Goal: Register for event/course

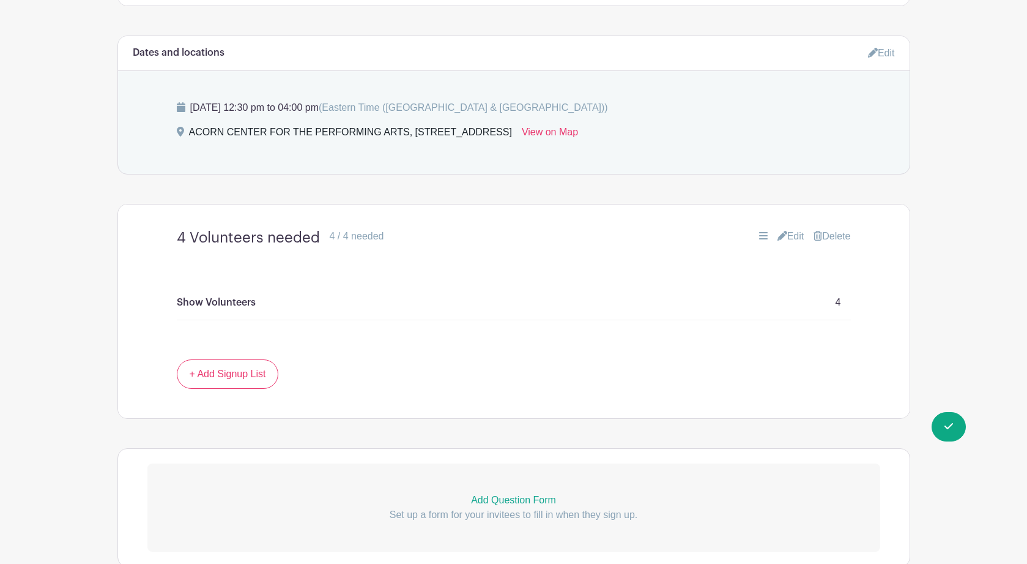
scroll to position [643, 0]
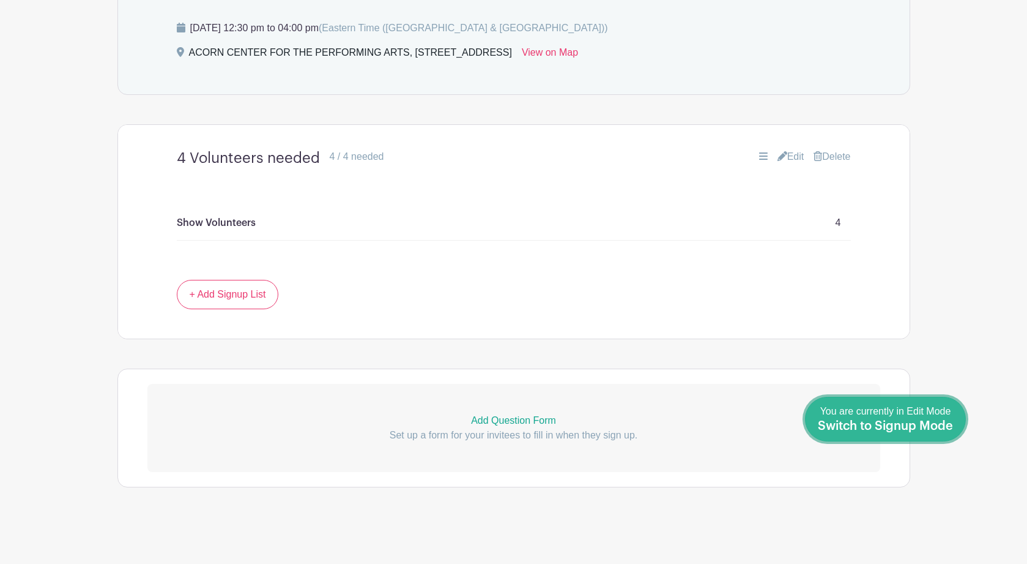
click at [943, 422] on span "Switch to Signup Mode" at bounding box center [885, 426] width 135 height 12
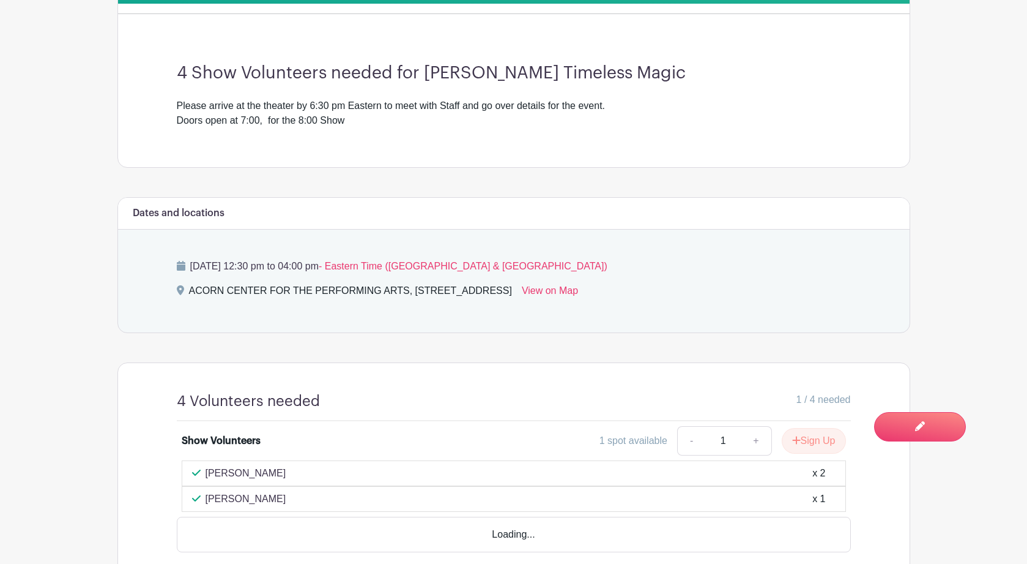
scroll to position [433, 0]
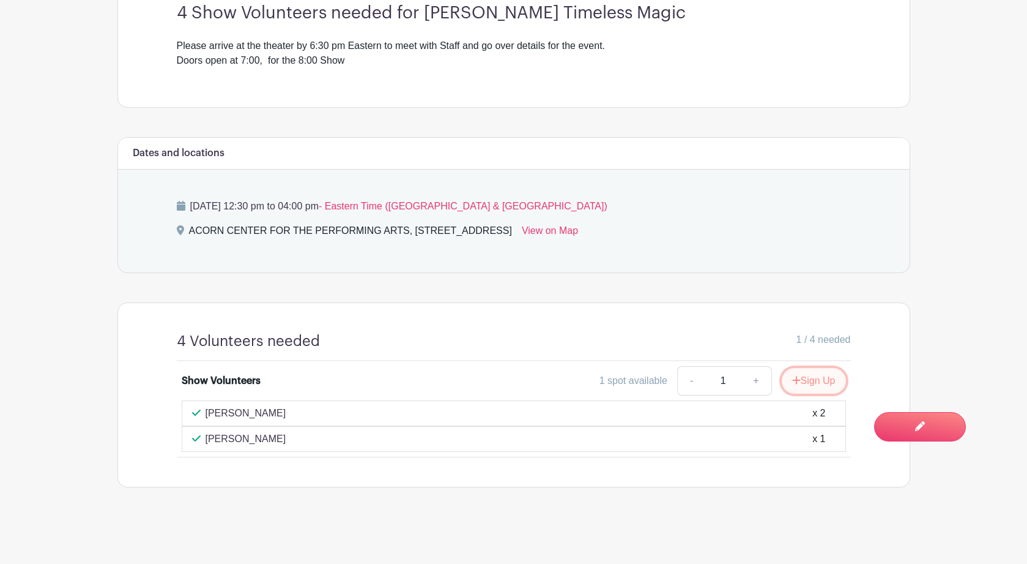
click at [813, 378] on button "Sign Up" at bounding box center [814, 381] width 64 height 26
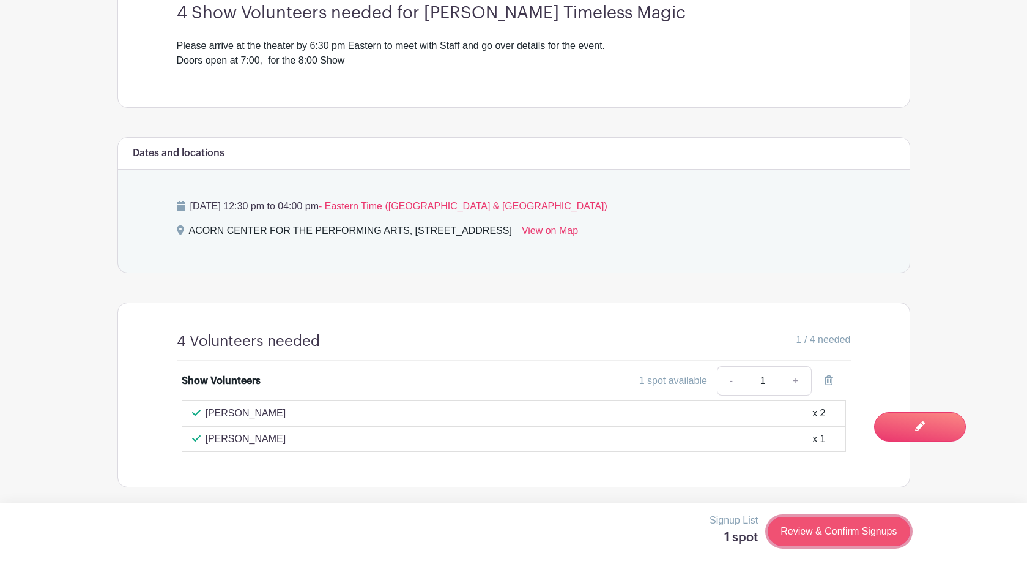
click at [835, 538] on link "Review & Confirm Signups" at bounding box center [839, 530] width 142 height 29
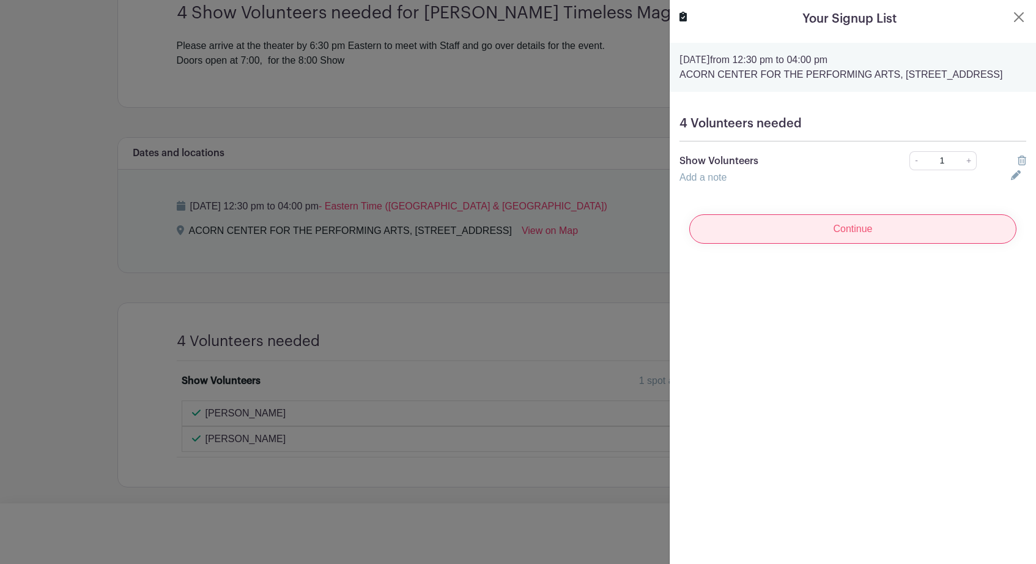
click at [868, 244] on input "Continue" at bounding box center [853, 228] width 327 height 29
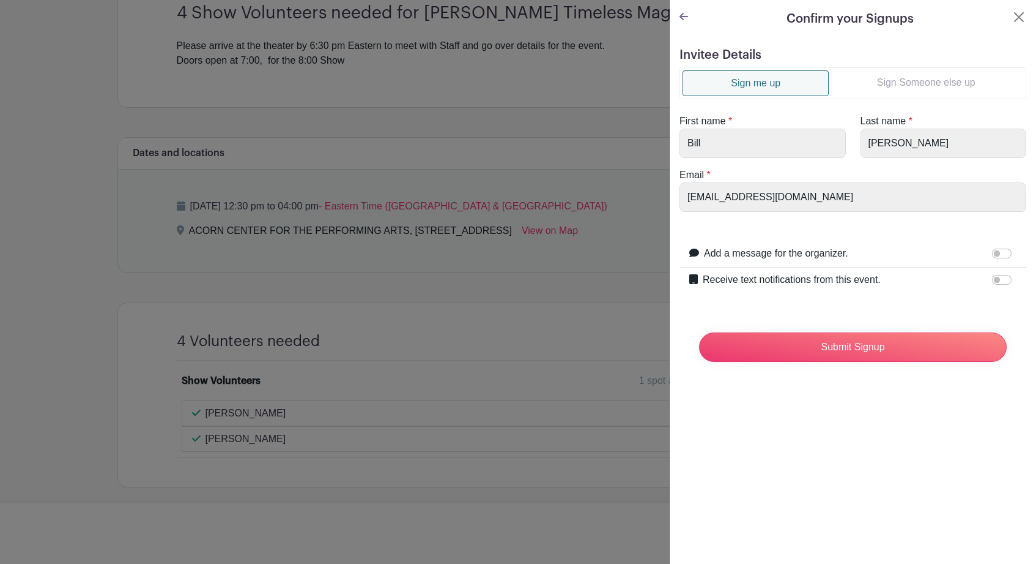
click at [919, 80] on link "Sign Someone else up" at bounding box center [926, 82] width 195 height 24
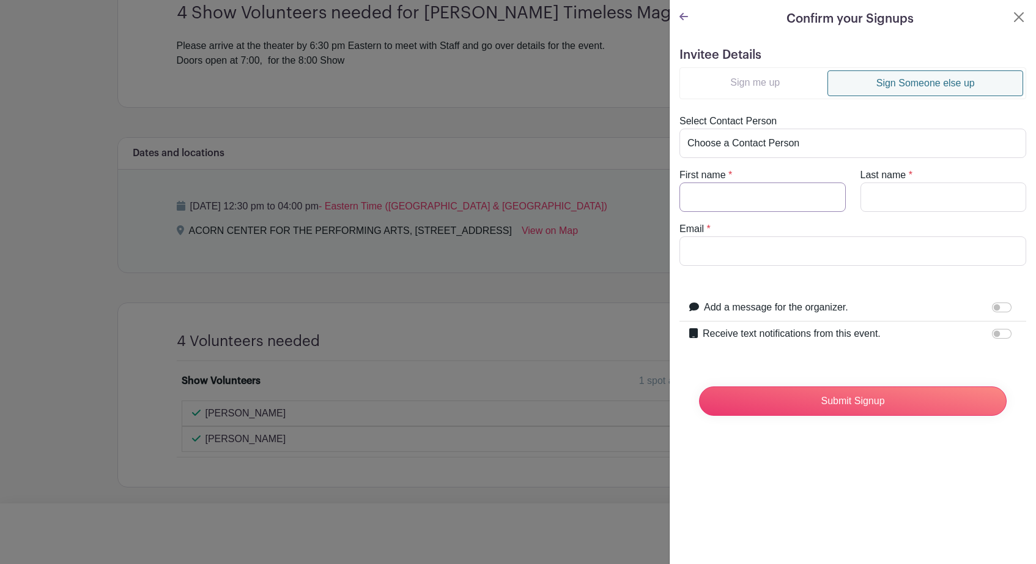
click at [773, 196] on input "First name" at bounding box center [763, 196] width 166 height 29
type input "Rasa"
click at [889, 202] on input "Last name" at bounding box center [944, 196] width 166 height 29
type input "Lakas"
click at [877, 247] on input "Email" at bounding box center [853, 250] width 347 height 29
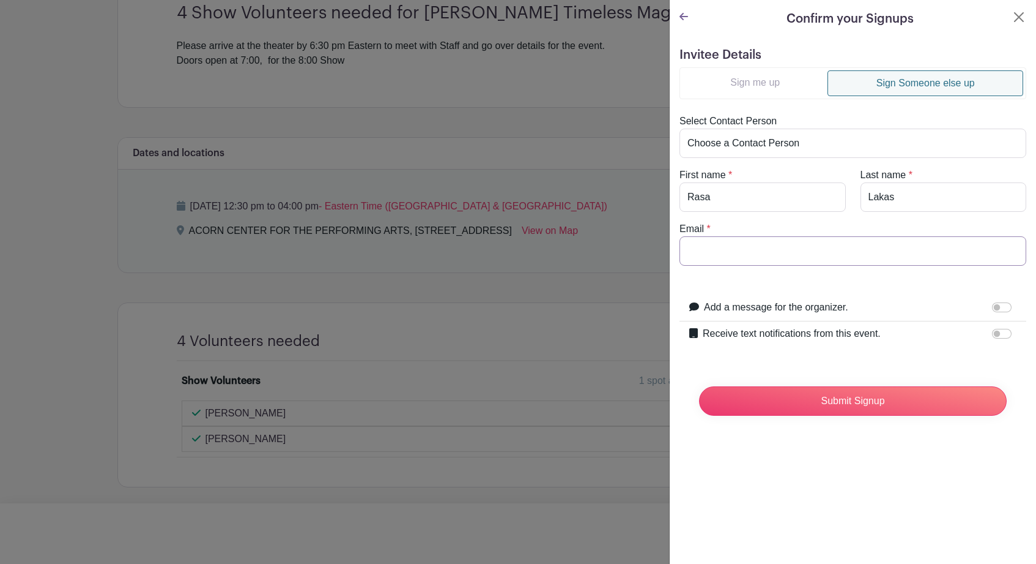
paste input "[EMAIL_ADDRESS][DOMAIN_NAME]"
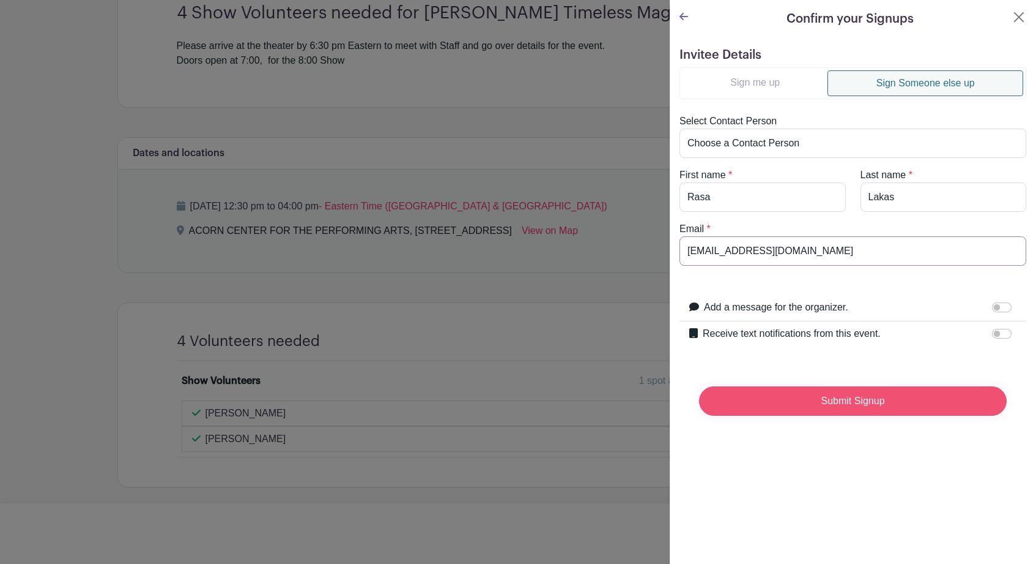
type input "[EMAIL_ADDRESS][DOMAIN_NAME]"
click at [854, 403] on input "Submit Signup" at bounding box center [853, 400] width 308 height 29
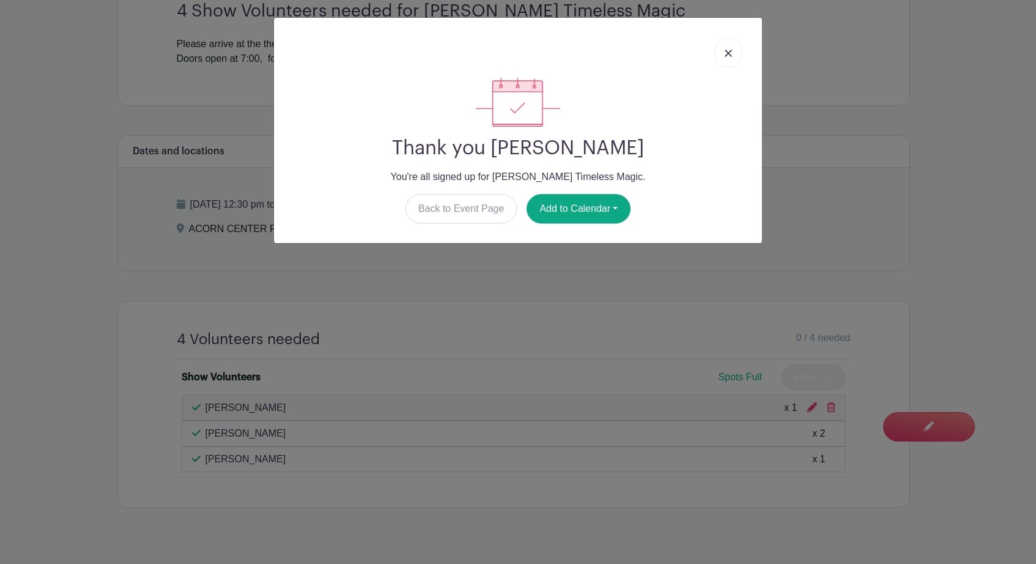
click at [727, 53] on img at bounding box center [728, 53] width 7 height 7
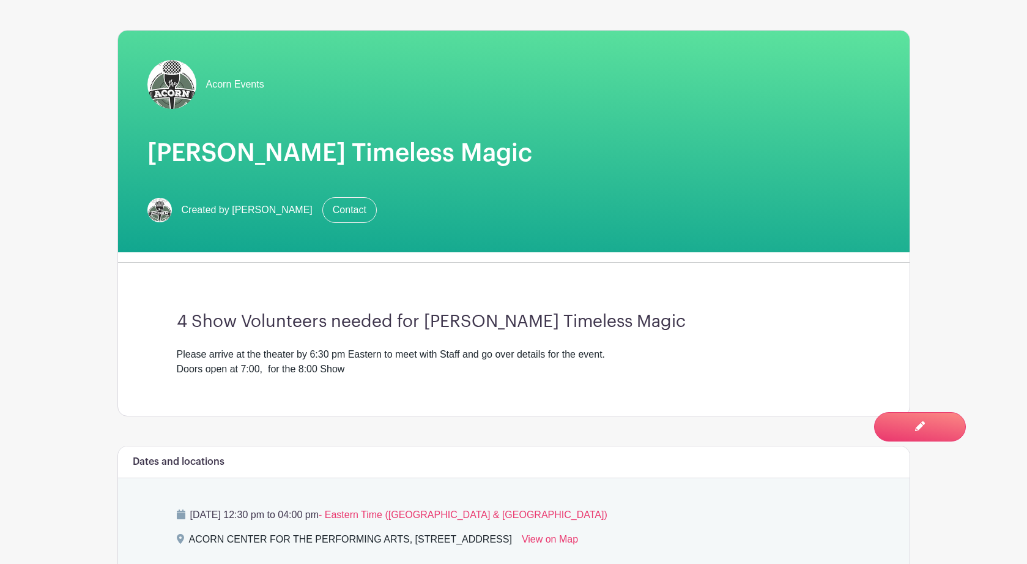
scroll to position [0, 0]
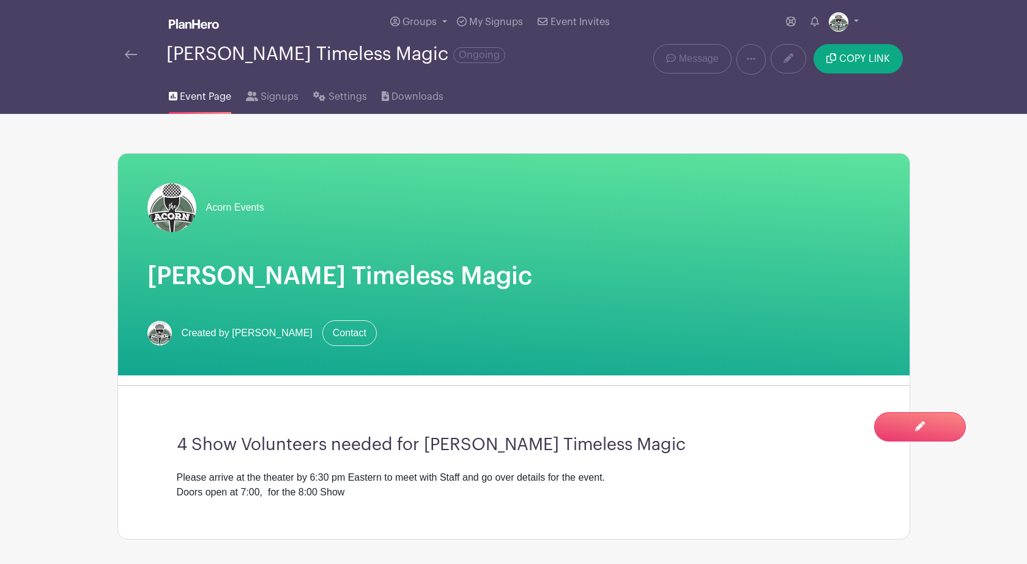
click at [131, 56] on img at bounding box center [131, 54] width 12 height 9
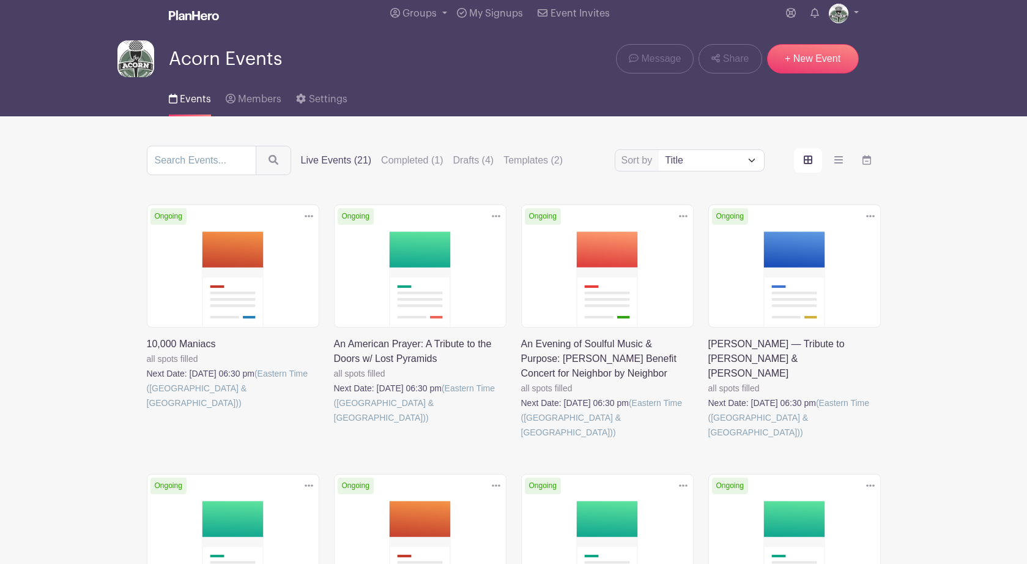
scroll to position [10, 0]
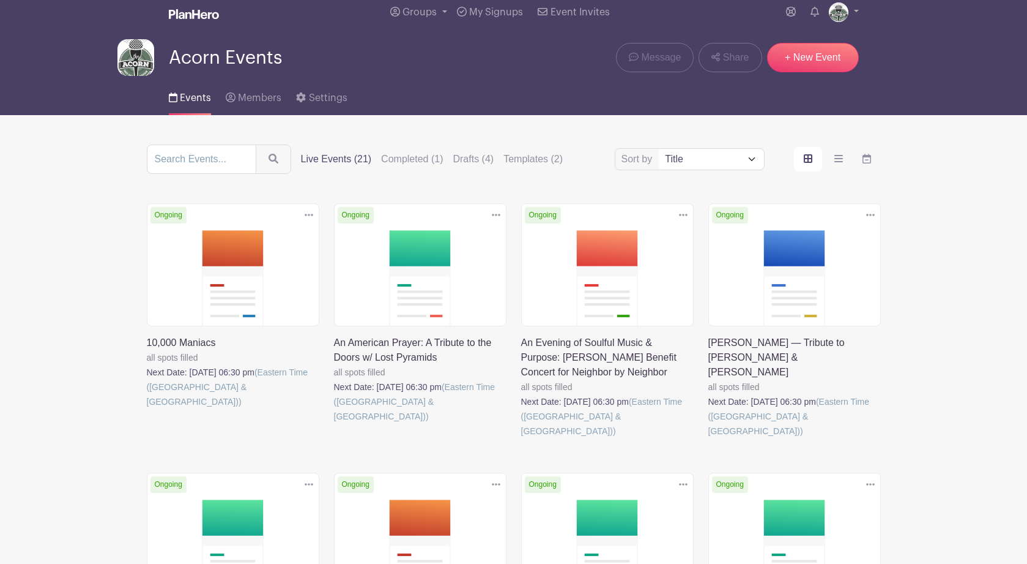
click at [147, 409] on link at bounding box center [147, 409] width 0 height 0
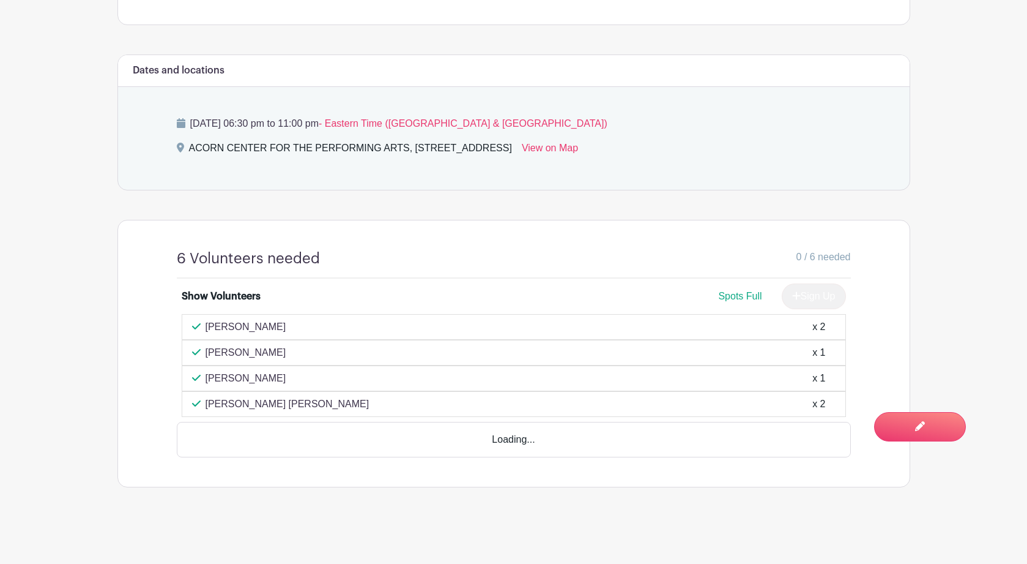
scroll to position [481, 0]
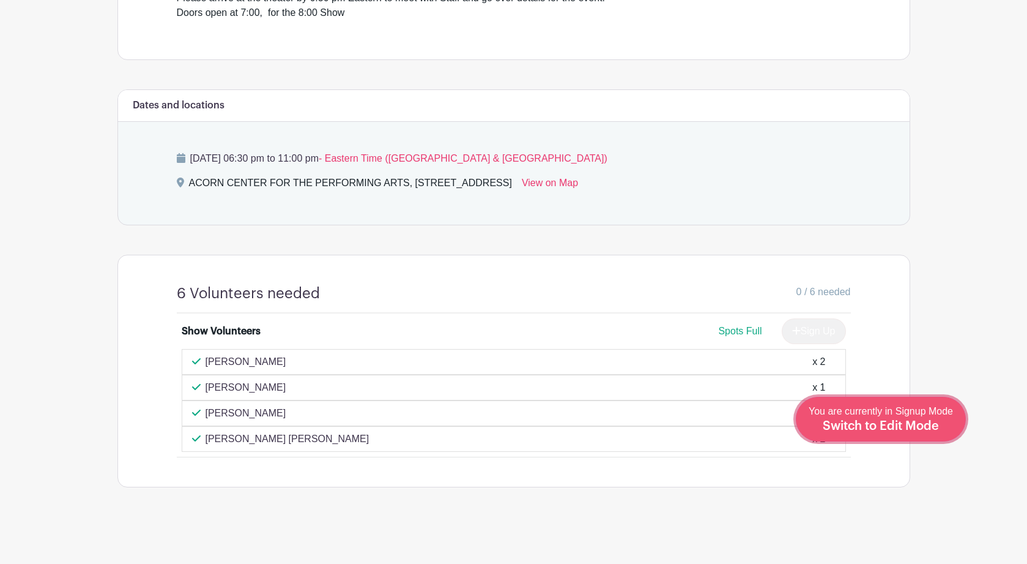
click at [909, 423] on span "Switch to Edit Mode" at bounding box center [881, 426] width 116 height 12
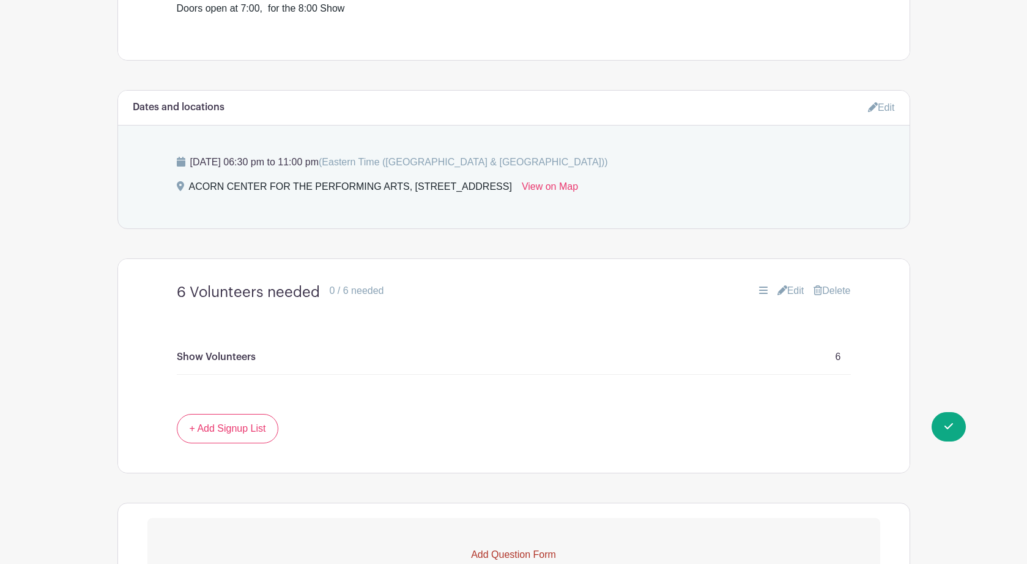
scroll to position [516, 0]
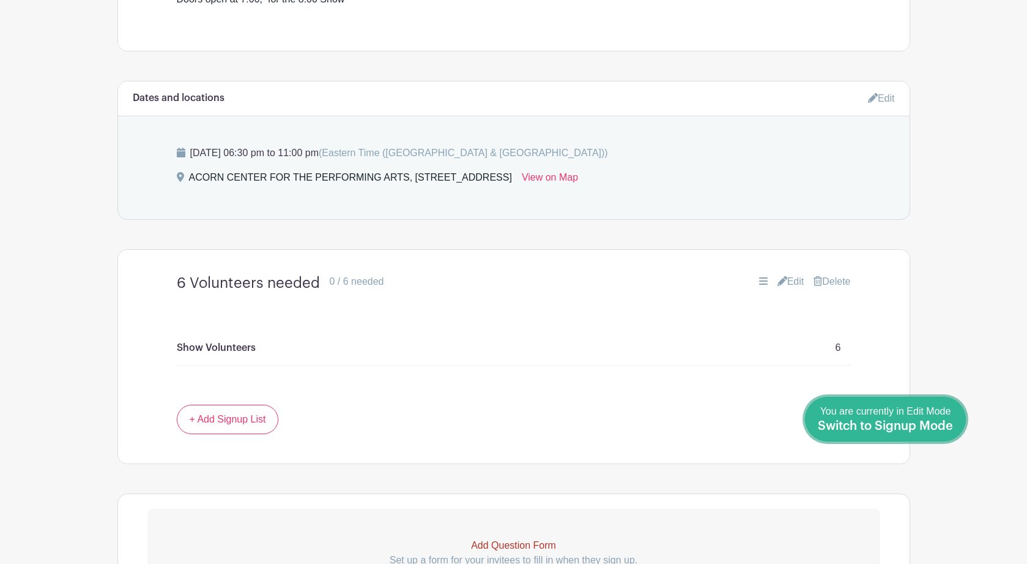
click at [924, 427] on span "Switch to Signup Mode" at bounding box center [885, 426] width 135 height 12
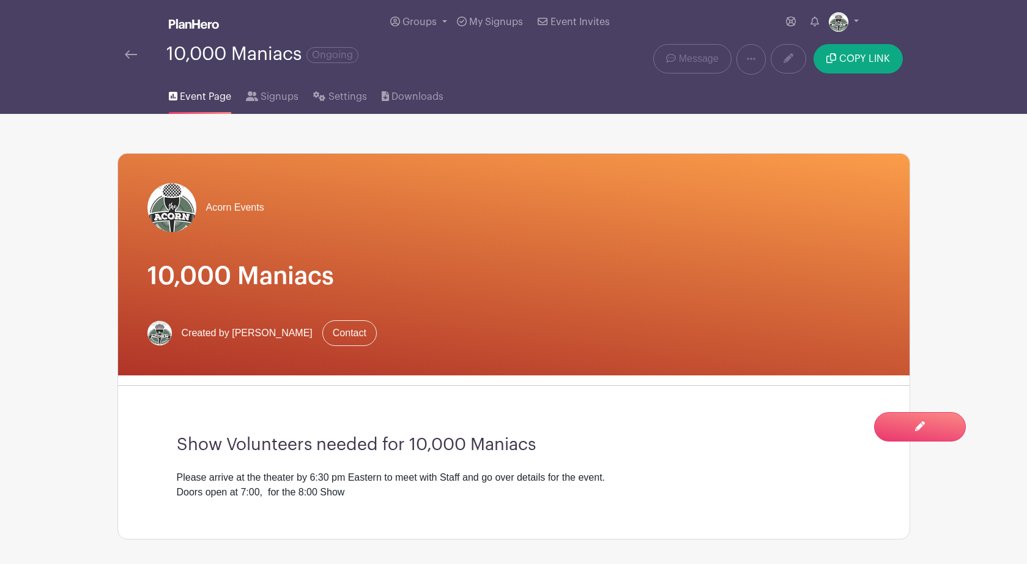
click at [133, 56] on img at bounding box center [131, 54] width 12 height 9
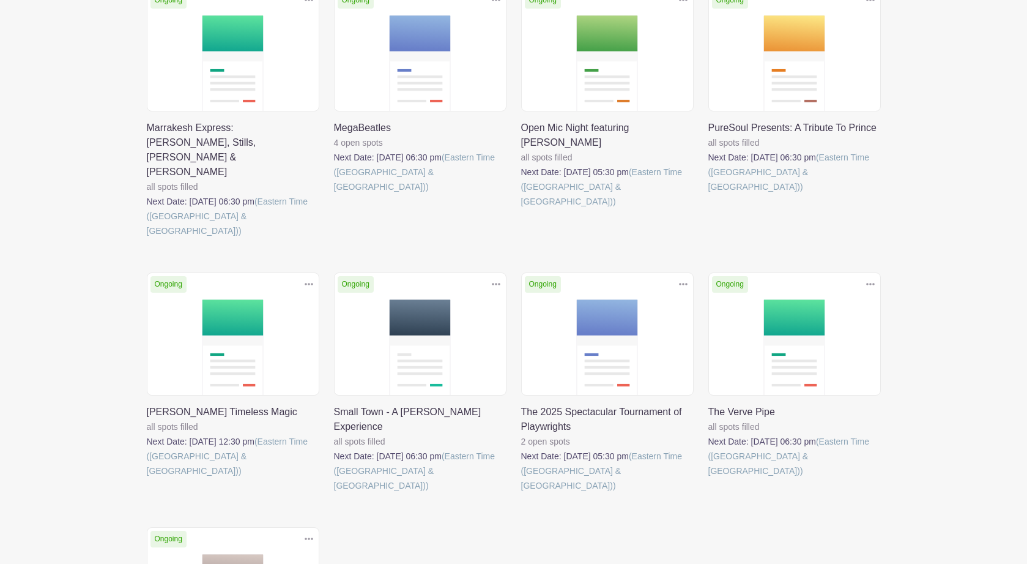
scroll to position [1021, 0]
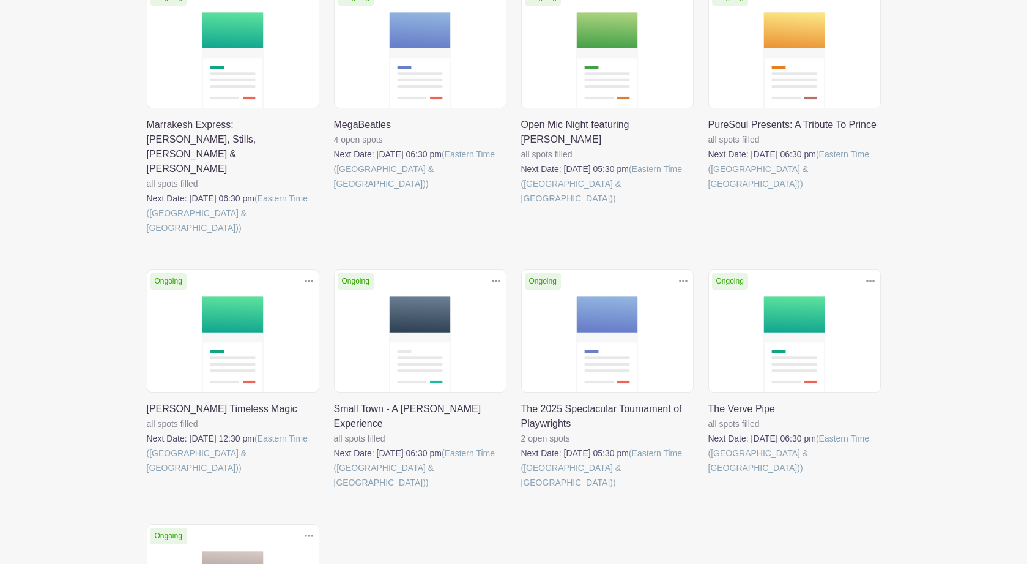
click at [709, 475] on link at bounding box center [709, 475] width 0 height 0
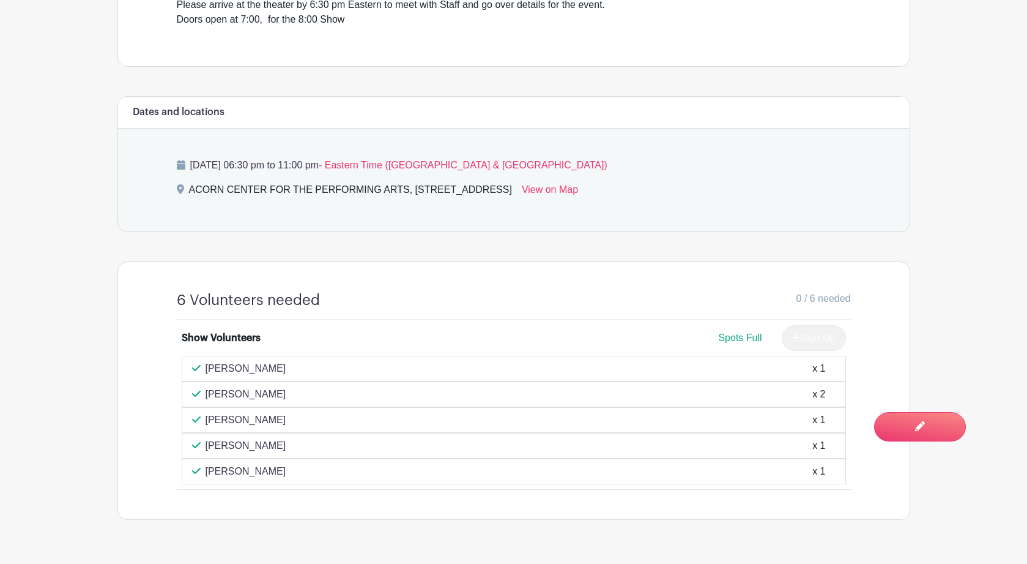
scroll to position [507, 0]
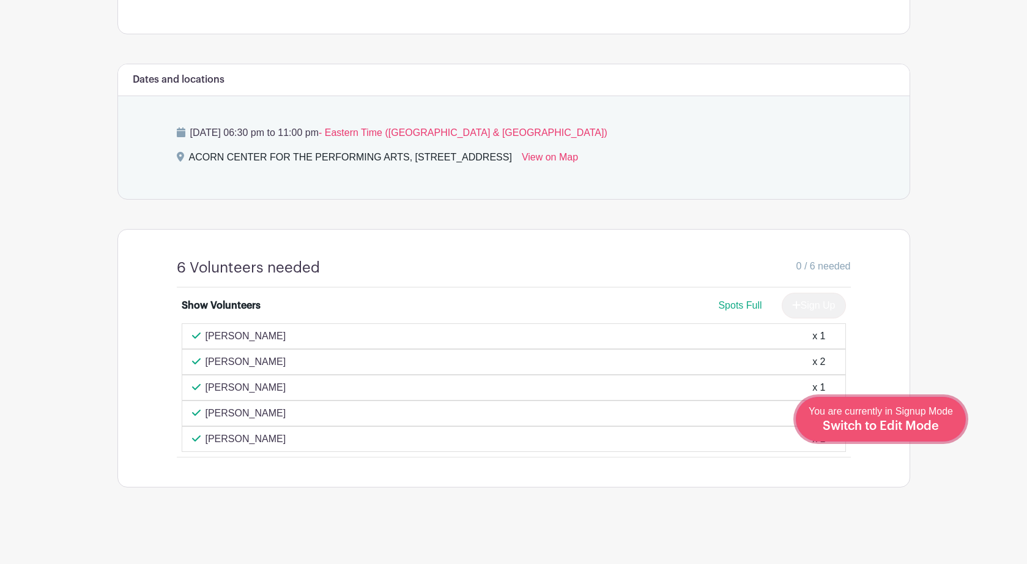
click at [906, 425] on span "Switch to Edit Mode" at bounding box center [881, 426] width 116 height 12
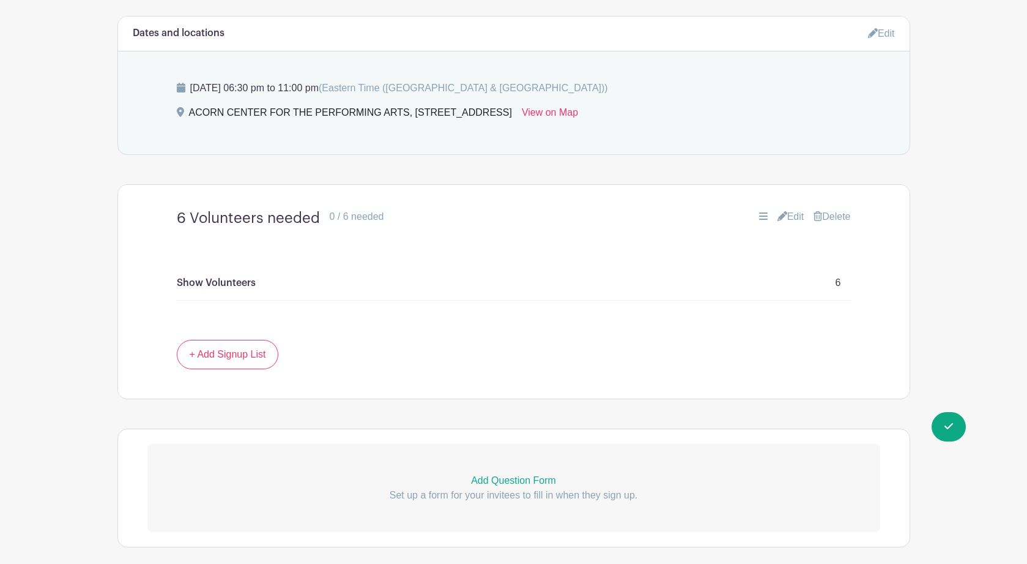
scroll to position [643, 0]
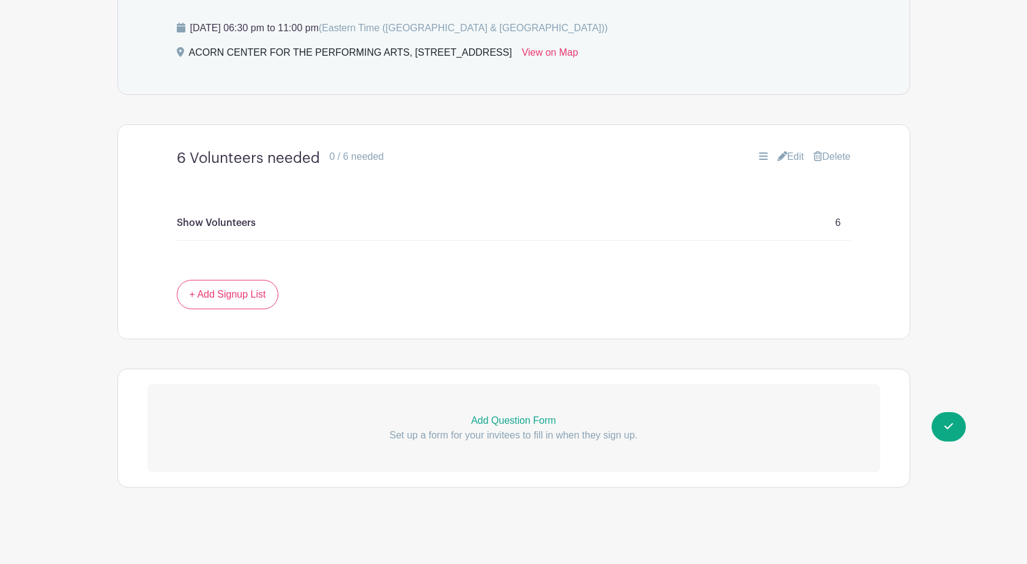
click at [791, 155] on link "Edit" at bounding box center [791, 156] width 27 height 15
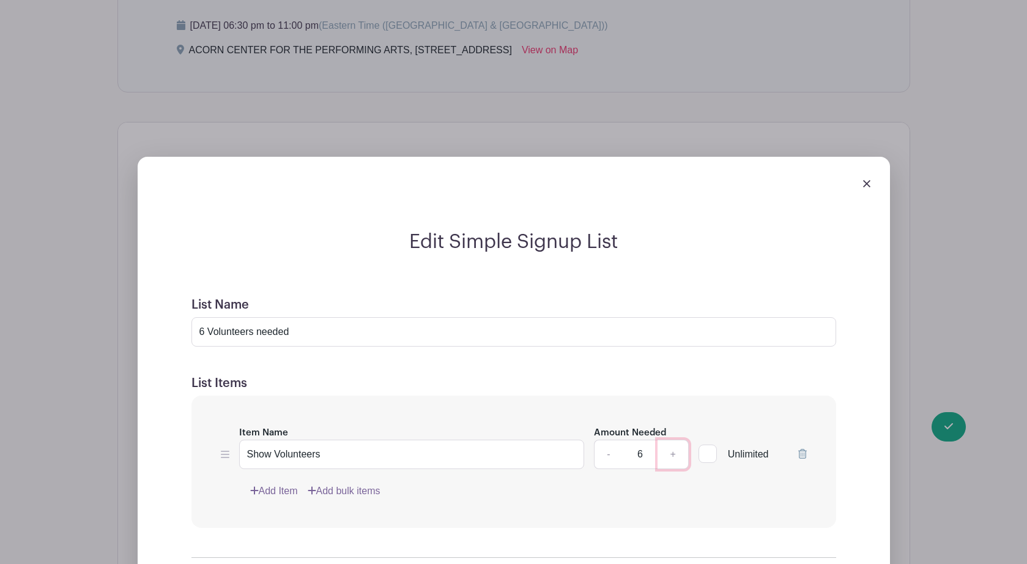
click at [671, 455] on link "+" at bounding box center [673, 453] width 31 height 29
type input "7"
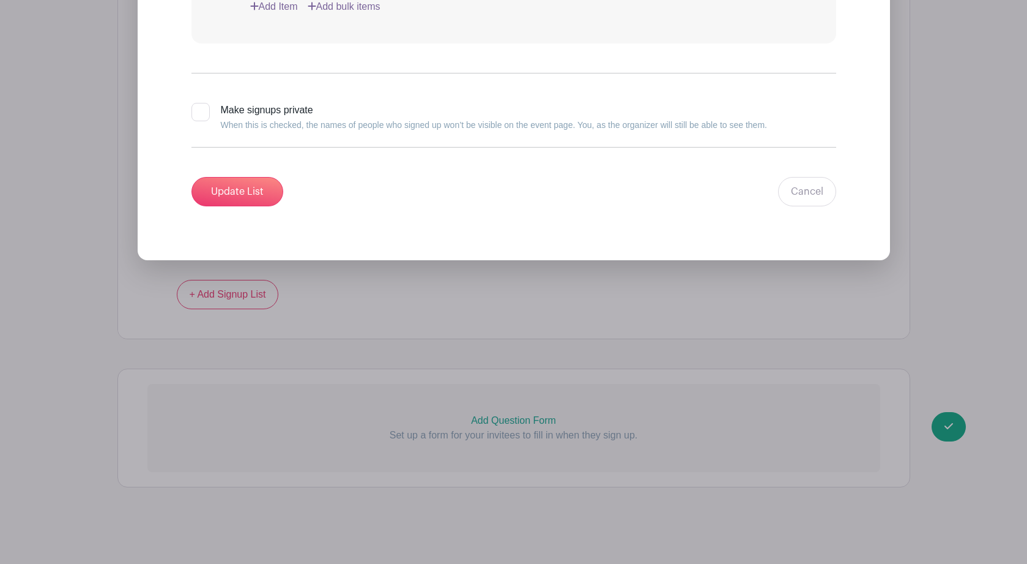
scroll to position [1131, 0]
click at [229, 192] on input "Update List" at bounding box center [238, 191] width 92 height 29
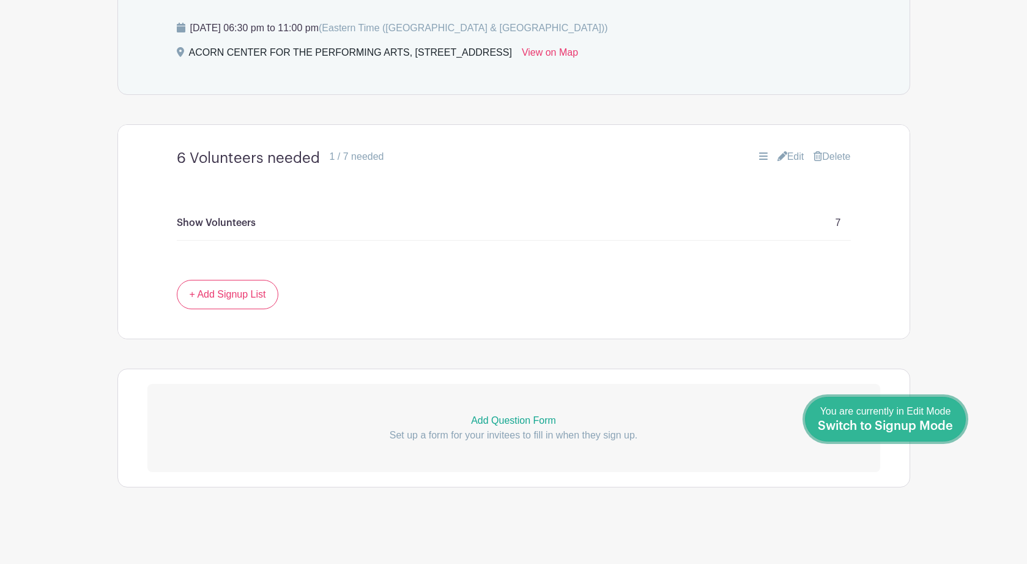
click at [953, 425] on link "Done Editing You are currently in Edit Mode Switch to Signup Mode" at bounding box center [885, 418] width 161 height 45
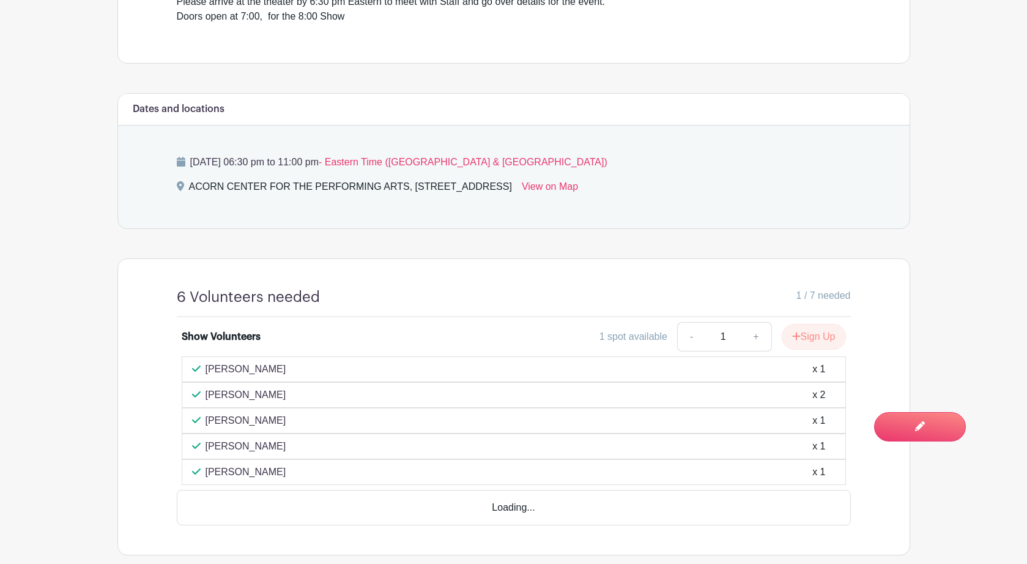
scroll to position [510, 0]
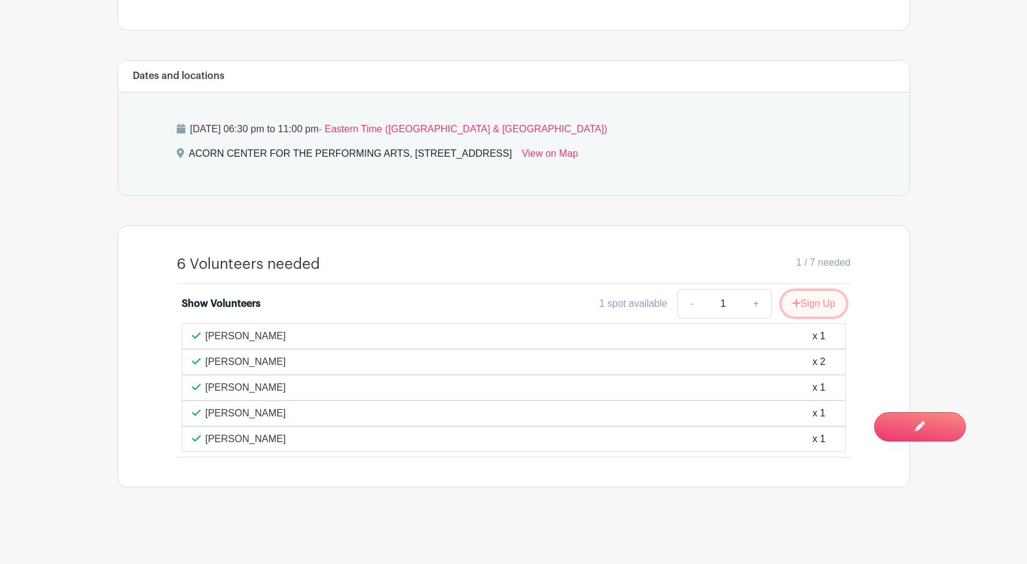
click at [821, 303] on button "Sign Up" at bounding box center [814, 304] width 64 height 26
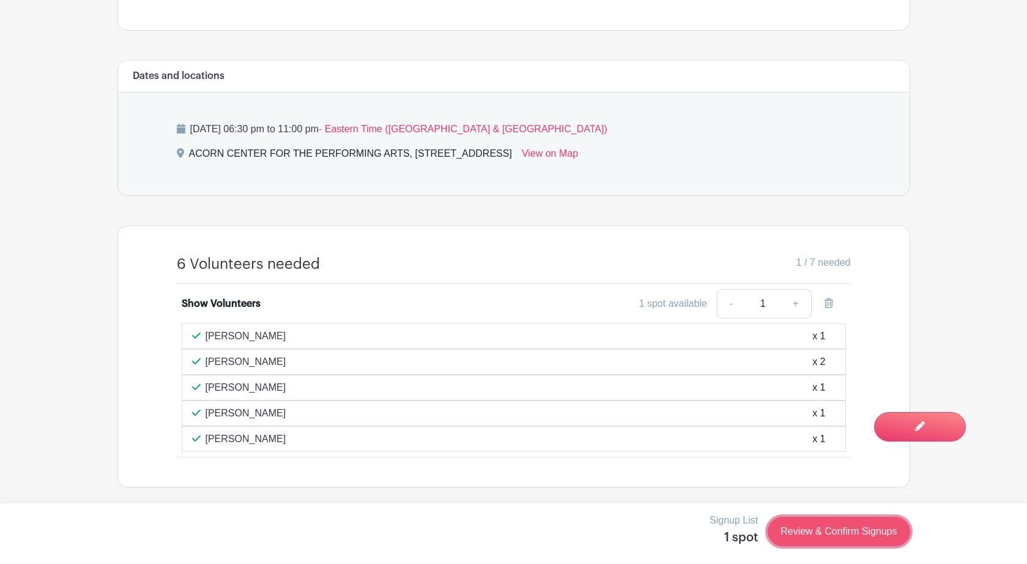
click at [847, 532] on link "Review & Confirm Signups" at bounding box center [839, 530] width 142 height 29
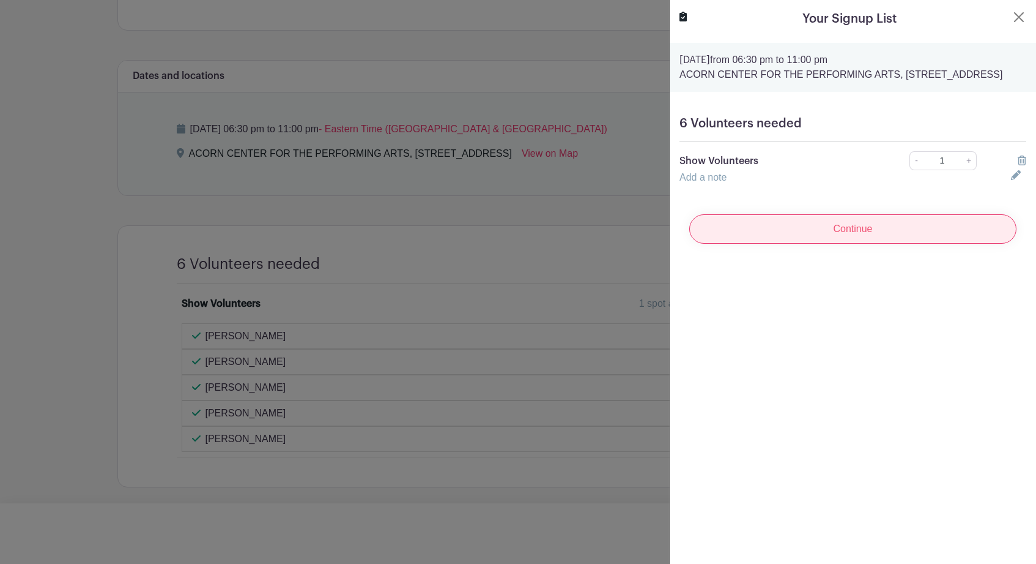
click at [917, 242] on input "Continue" at bounding box center [853, 228] width 327 height 29
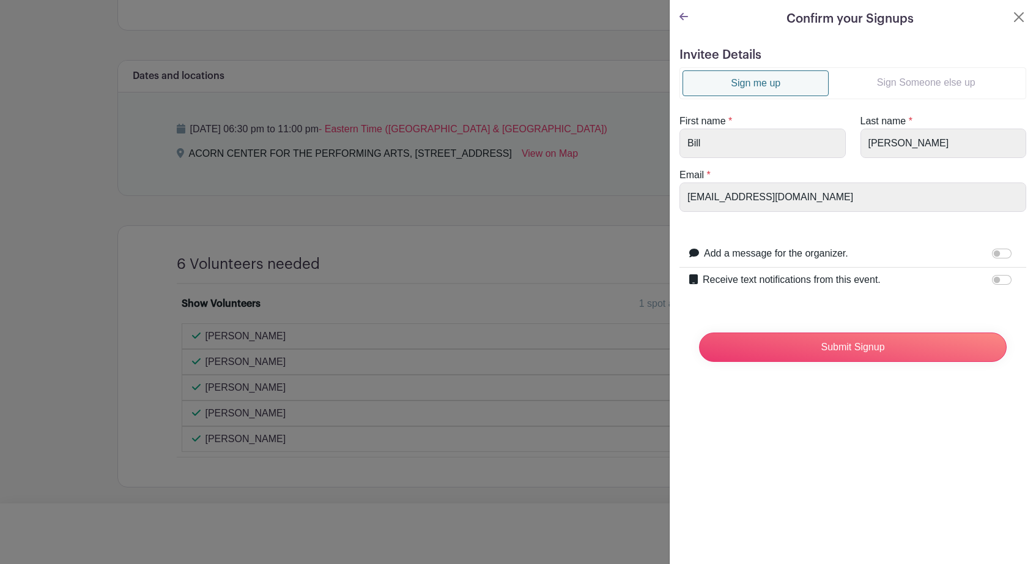
click at [892, 78] on link "Sign Someone else up" at bounding box center [926, 82] width 195 height 24
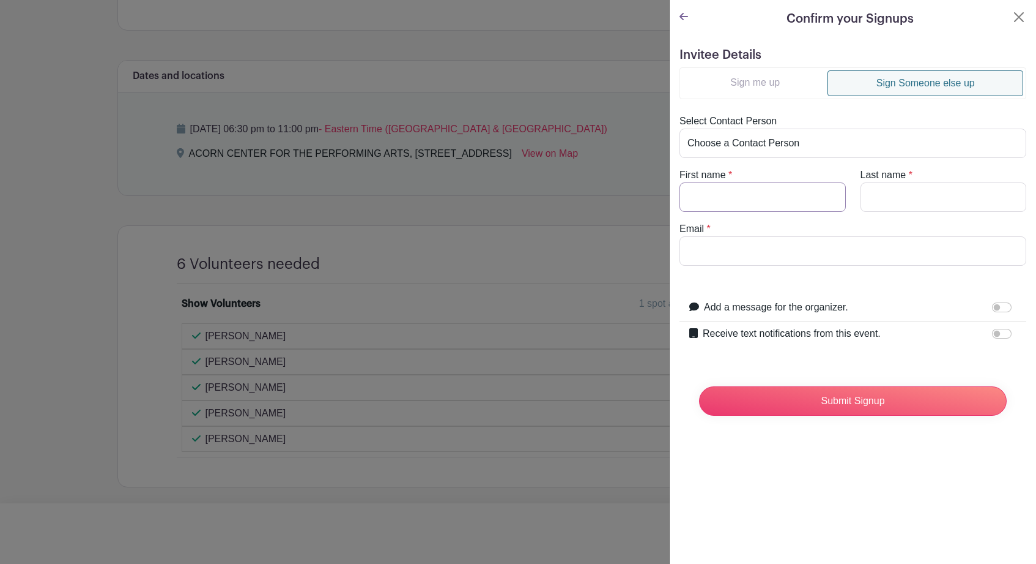
click at [761, 201] on input "First name" at bounding box center [763, 196] width 166 height 29
type input "Rasa"
click at [904, 195] on input "Last name" at bounding box center [944, 196] width 166 height 29
type input "Lakas"
click at [750, 256] on input "Email" at bounding box center [853, 250] width 347 height 29
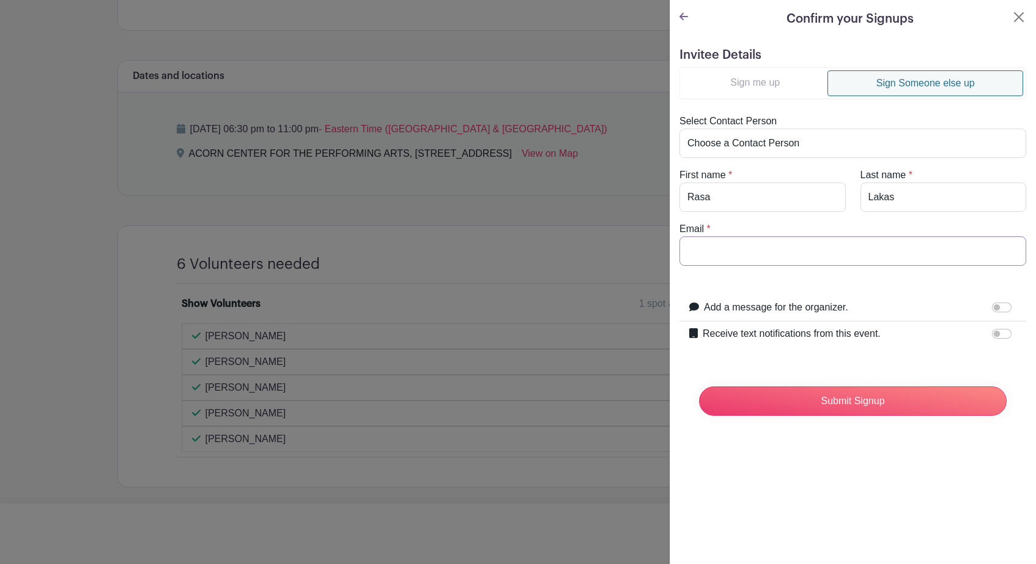
paste input "[EMAIL_ADDRESS][DOMAIN_NAME]"
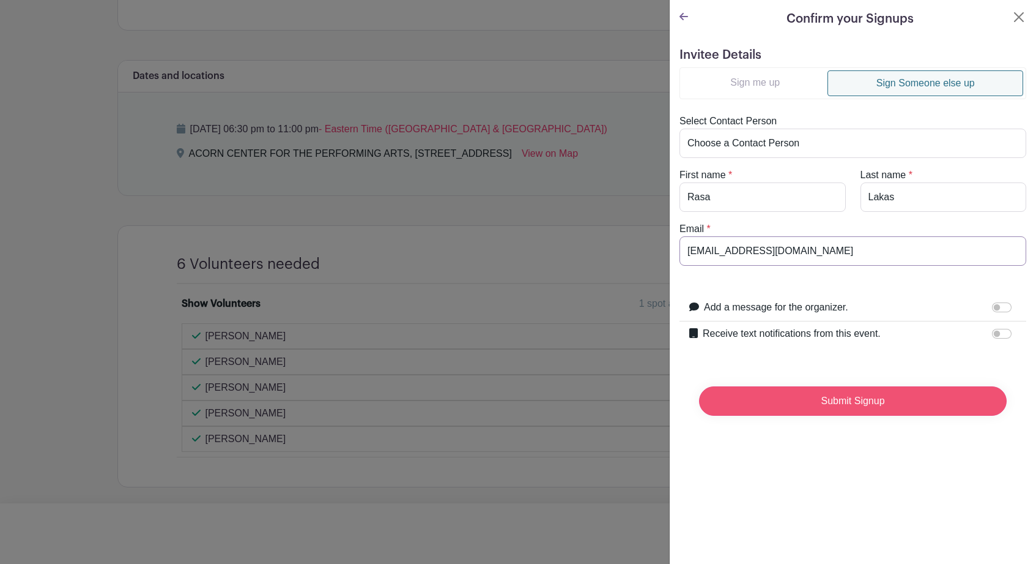
type input "[EMAIL_ADDRESS][DOMAIN_NAME]"
click at [830, 403] on input "Submit Signup" at bounding box center [853, 400] width 308 height 29
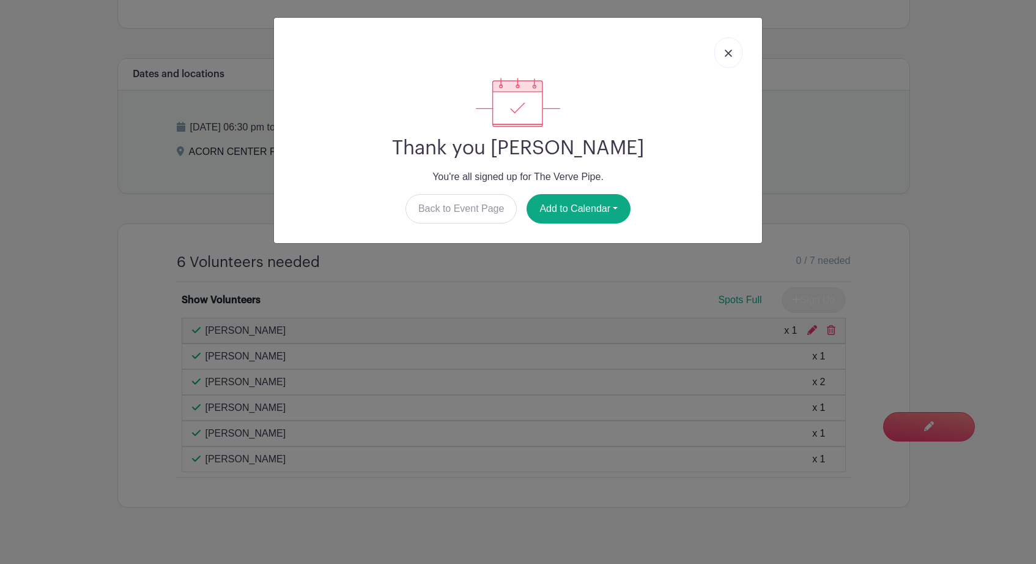
click at [726, 57] on img at bounding box center [728, 53] width 7 height 7
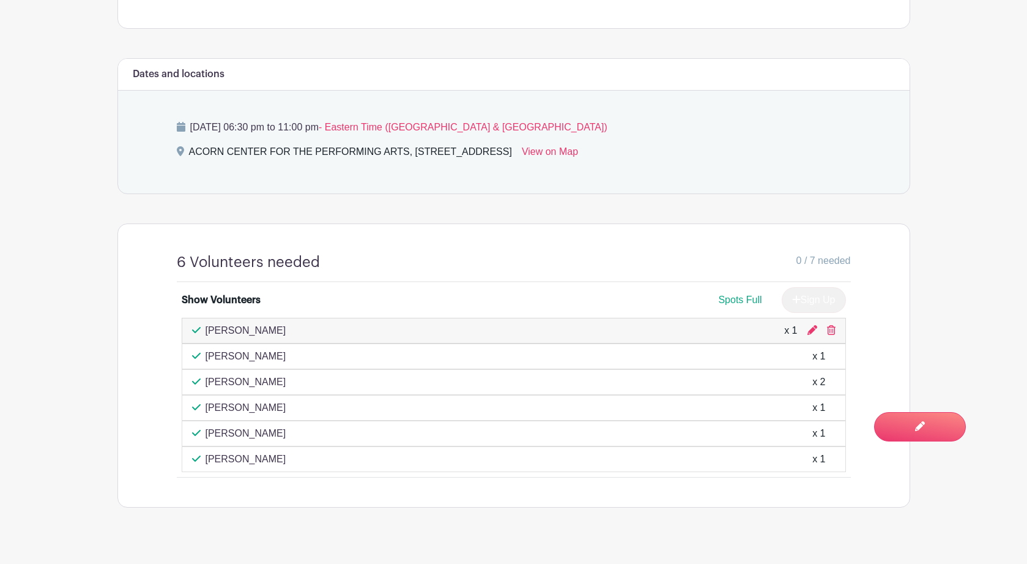
scroll to position [0, 0]
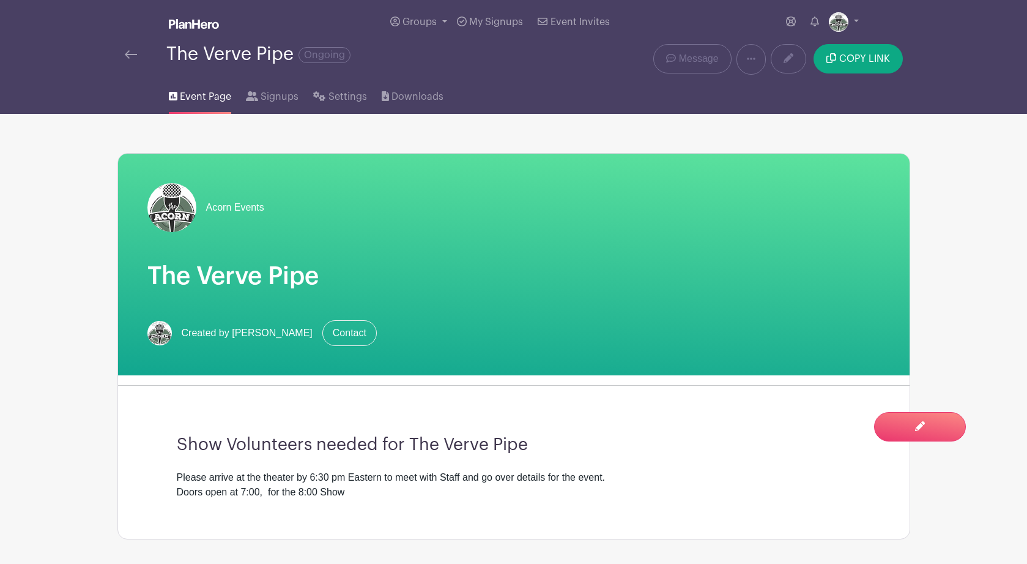
click at [128, 62] on link at bounding box center [131, 54] width 12 height 15
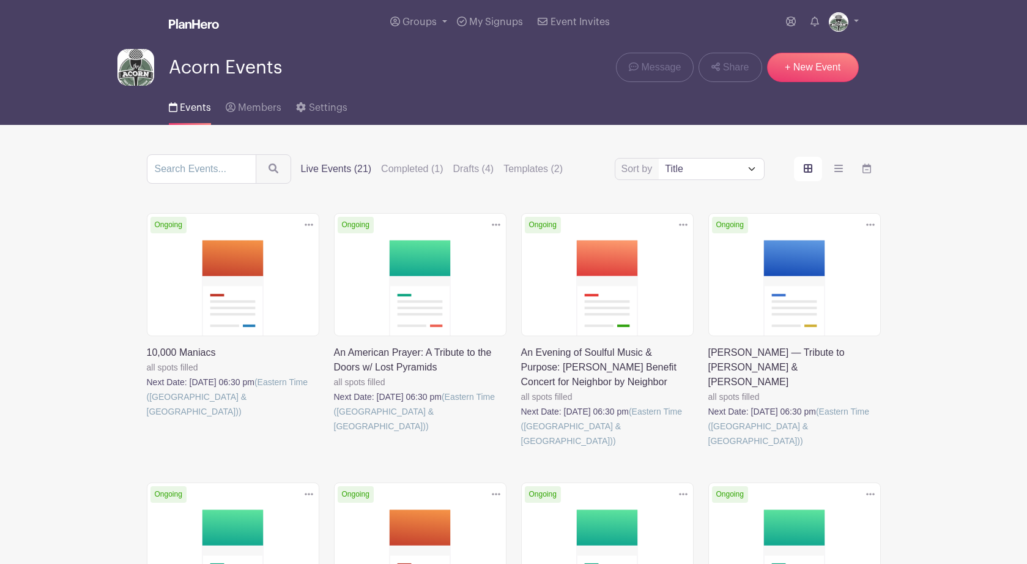
click at [147, 419] on link at bounding box center [147, 419] width 0 height 0
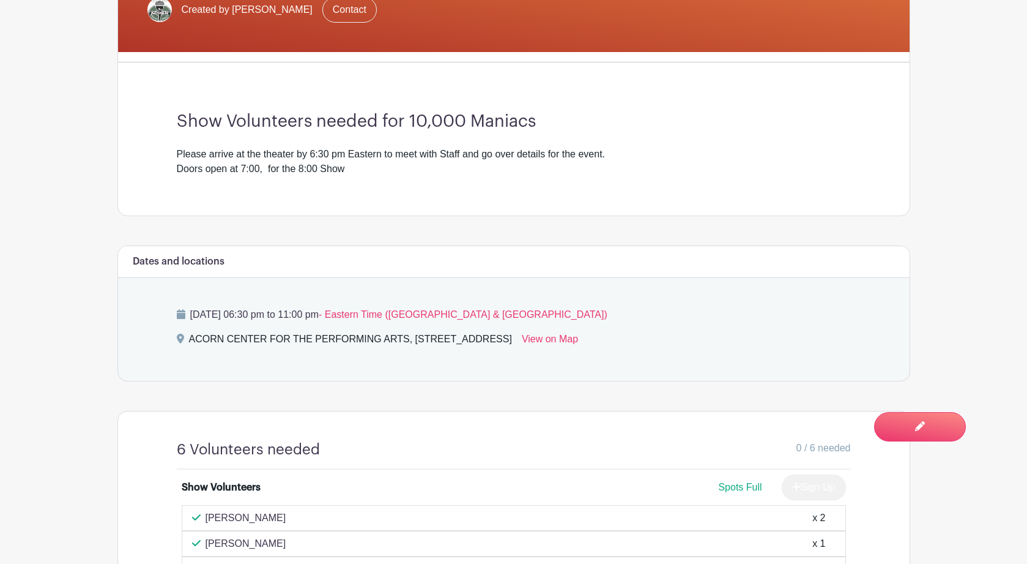
scroll to position [465, 0]
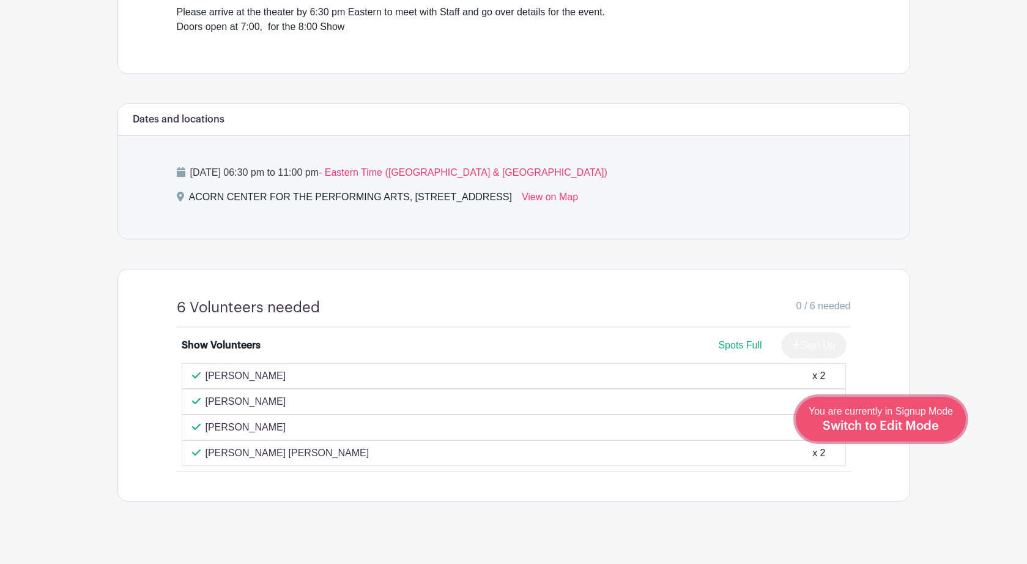
click at [912, 433] on div "You are currently in Signup Mode Switch to Edit Mode" at bounding box center [881, 419] width 144 height 30
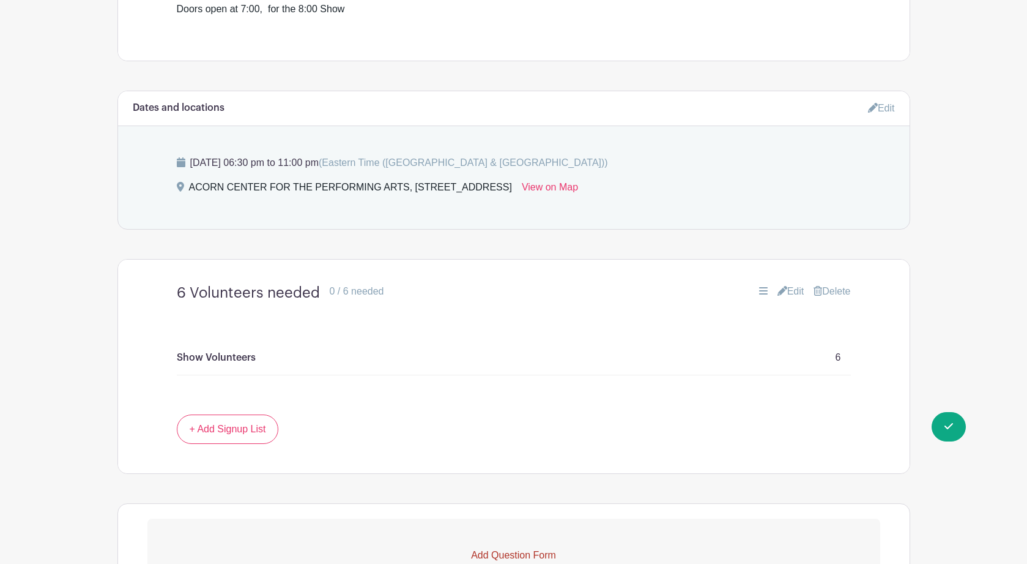
scroll to position [507, 0]
click at [790, 295] on link "Edit" at bounding box center [791, 290] width 27 height 15
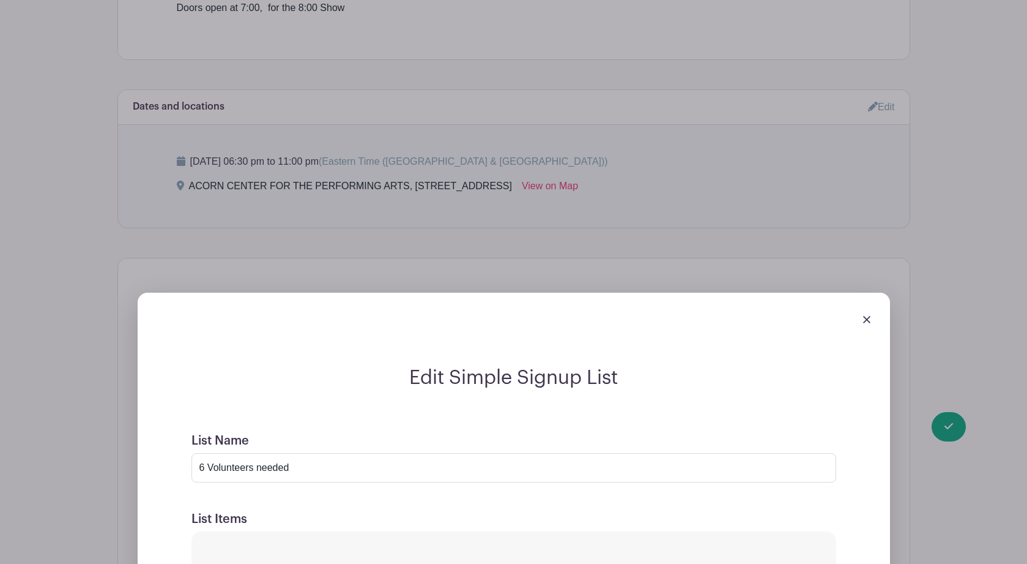
click at [863, 321] on img at bounding box center [866, 319] width 7 height 7
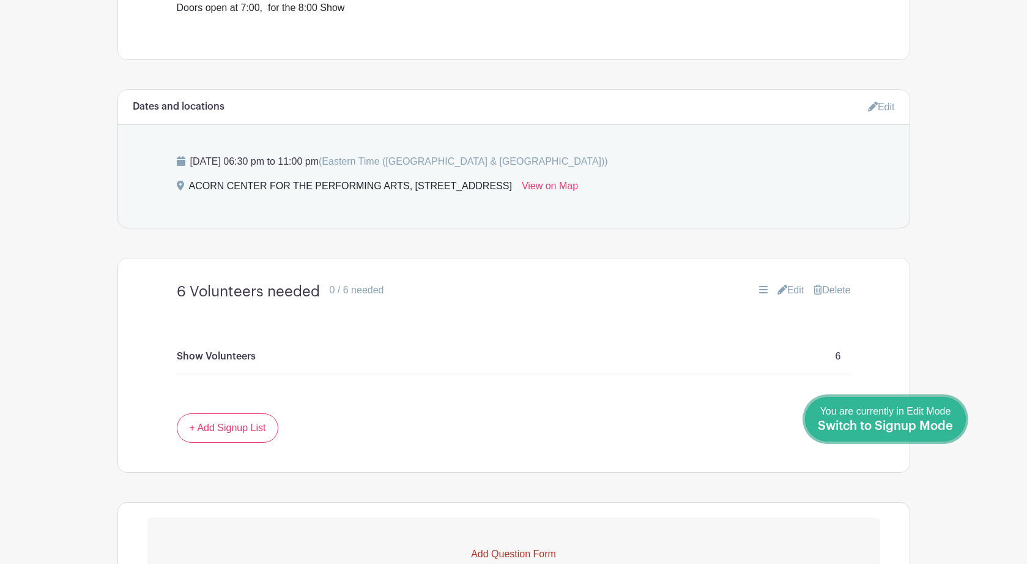
click at [924, 422] on span "Switch to Signup Mode" at bounding box center [885, 426] width 135 height 12
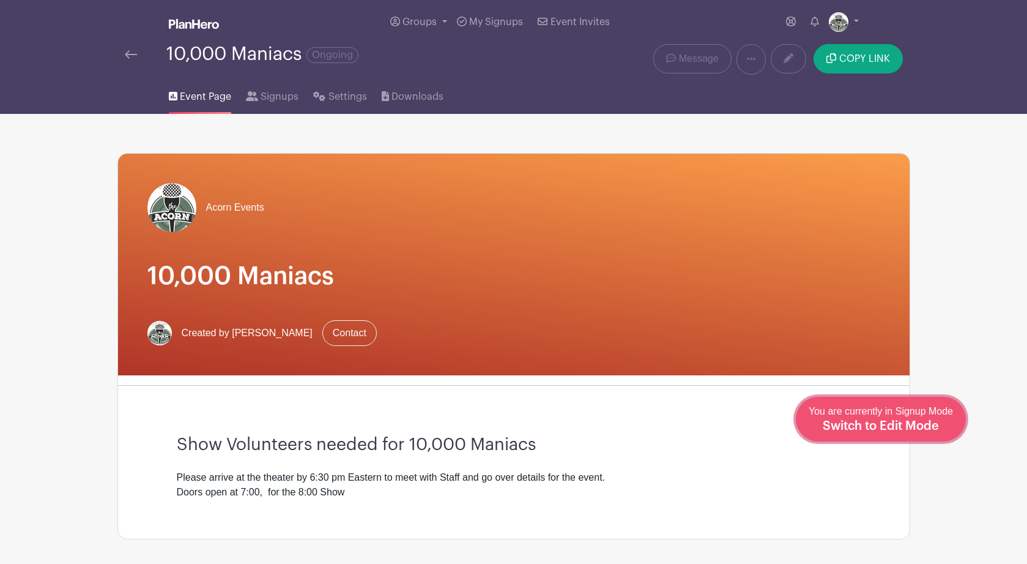
click at [904, 420] on span "Switch to Edit Mode" at bounding box center [881, 426] width 116 height 12
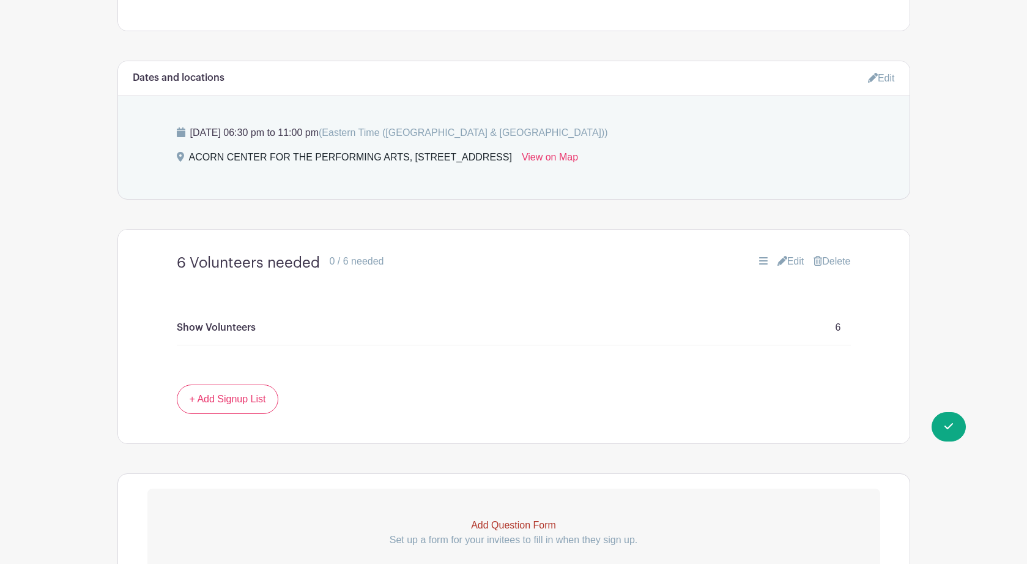
scroll to position [587, 0]
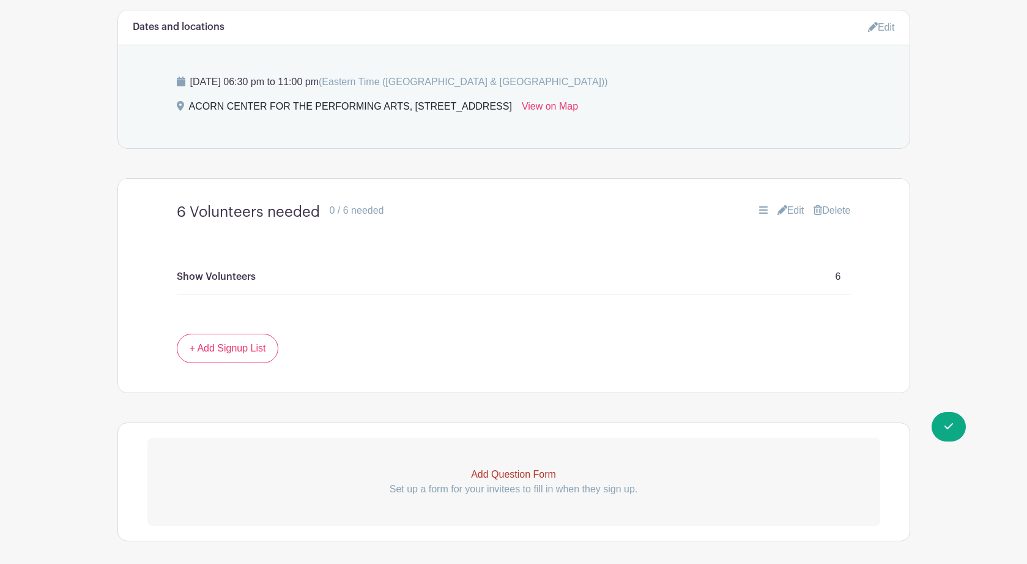
click at [784, 214] on link "Edit" at bounding box center [791, 210] width 27 height 15
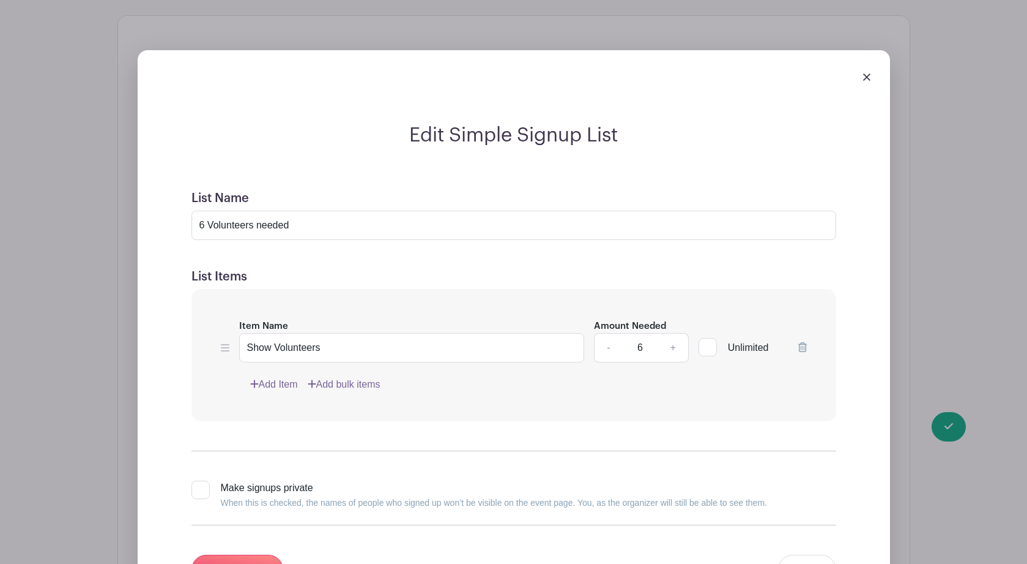
scroll to position [764, 0]
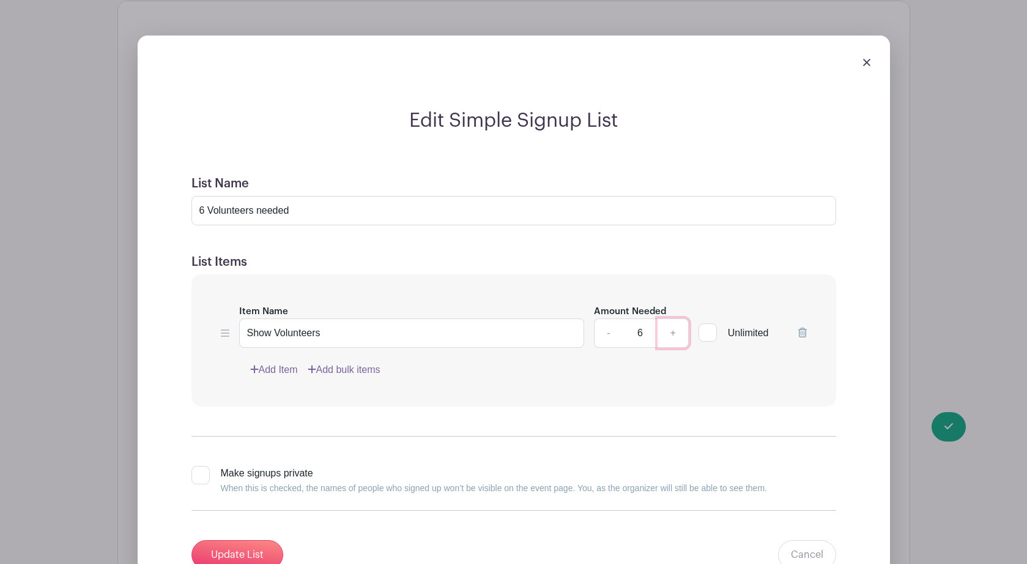
click at [672, 337] on link "+" at bounding box center [673, 332] width 31 height 29
type input "7"
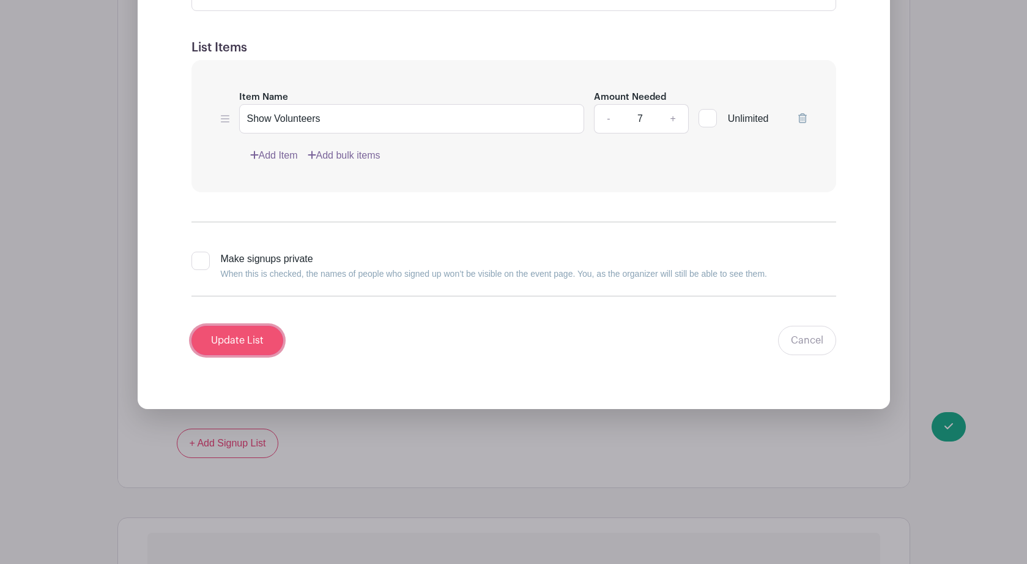
click at [246, 344] on input "Update List" at bounding box center [238, 340] width 92 height 29
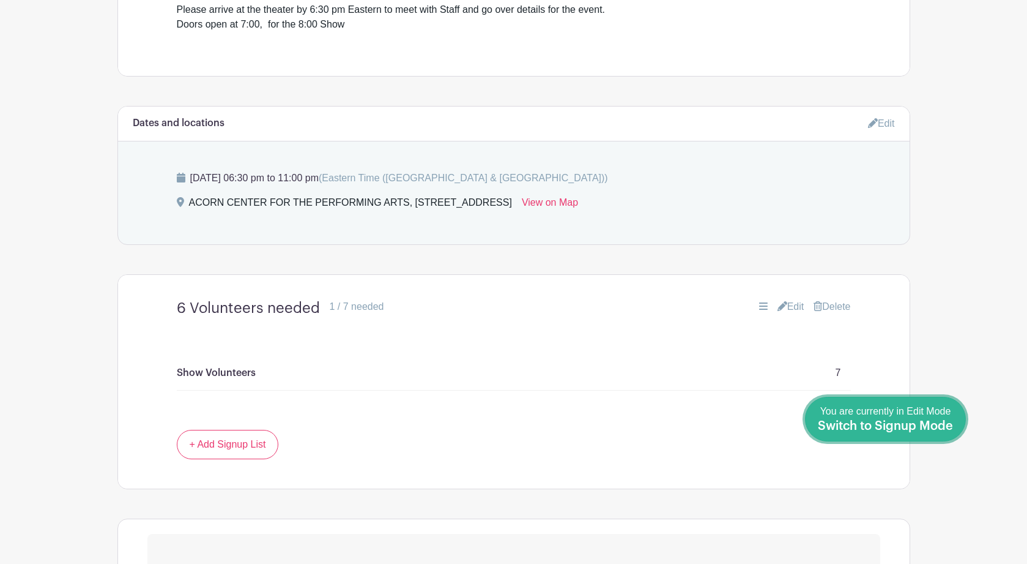
click at [920, 423] on span "Switch to Signup Mode" at bounding box center [885, 426] width 135 height 12
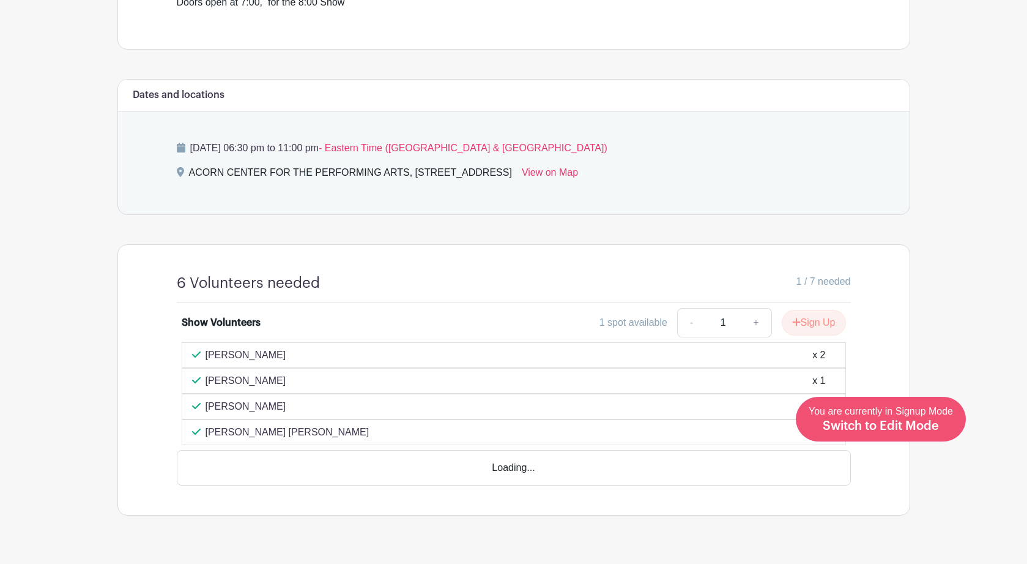
scroll to position [485, 0]
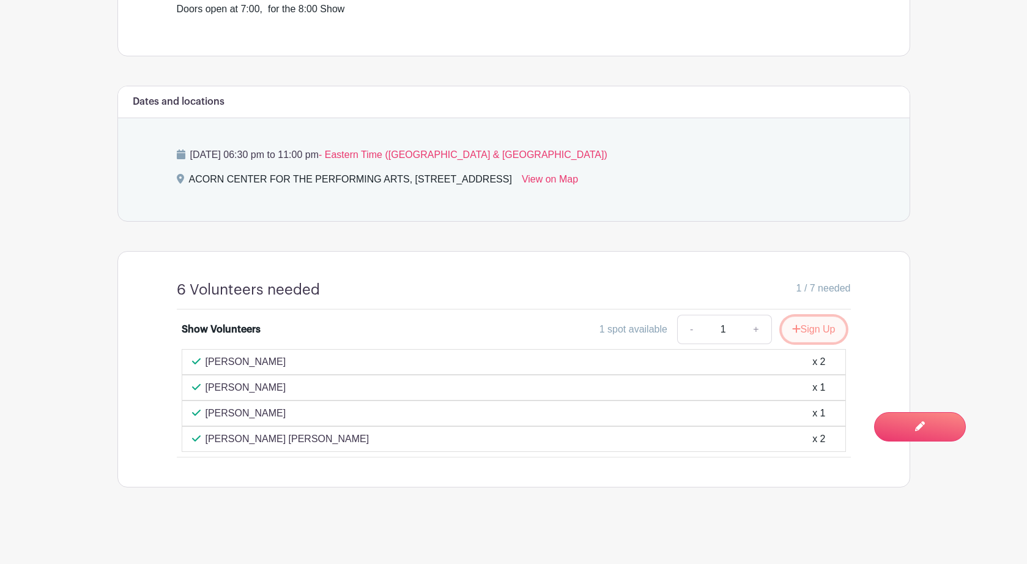
click at [822, 335] on button "Sign Up" at bounding box center [814, 329] width 64 height 26
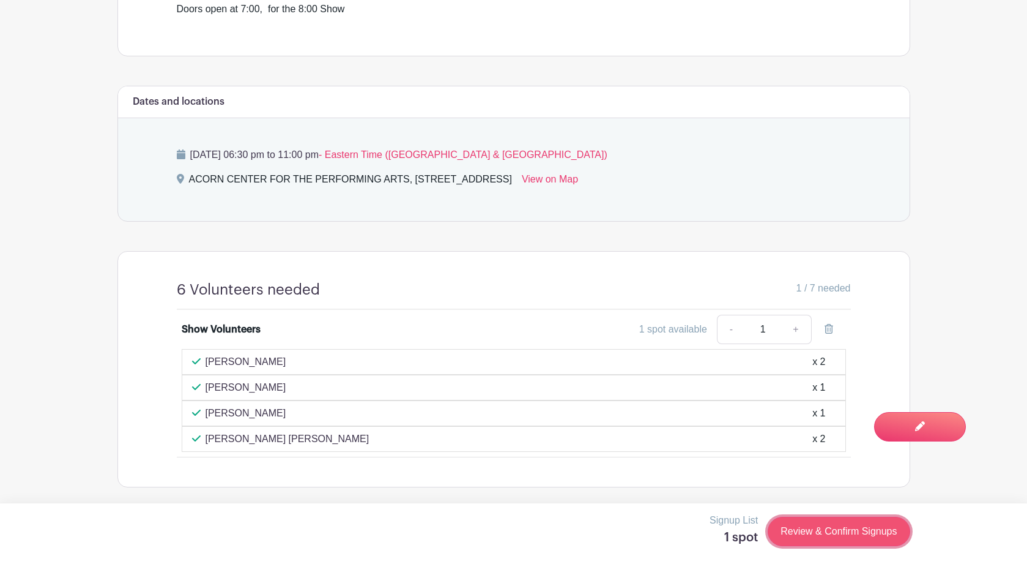
click at [837, 535] on link "Review & Confirm Signups" at bounding box center [839, 530] width 142 height 29
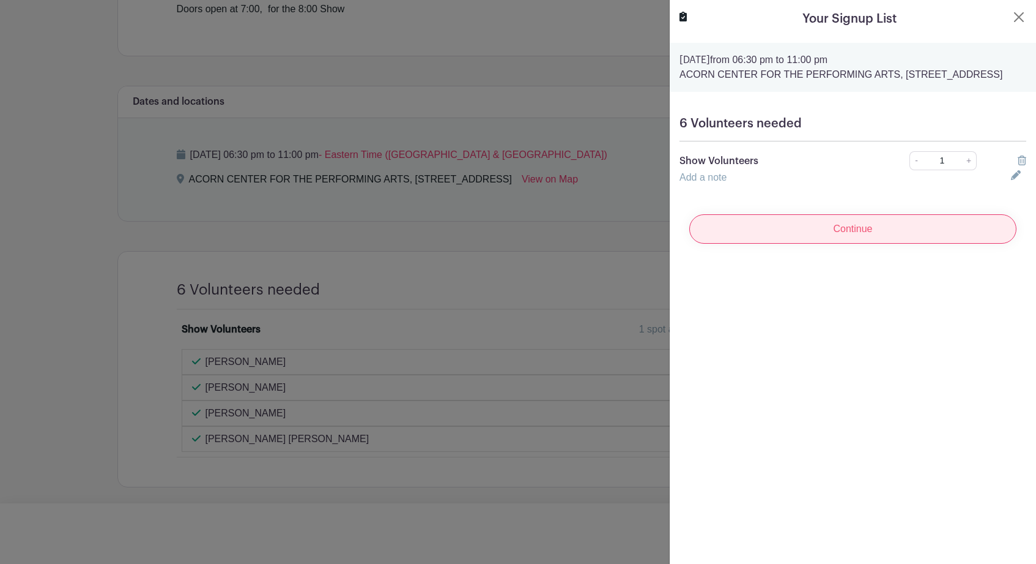
click at [849, 244] on input "Continue" at bounding box center [853, 228] width 327 height 29
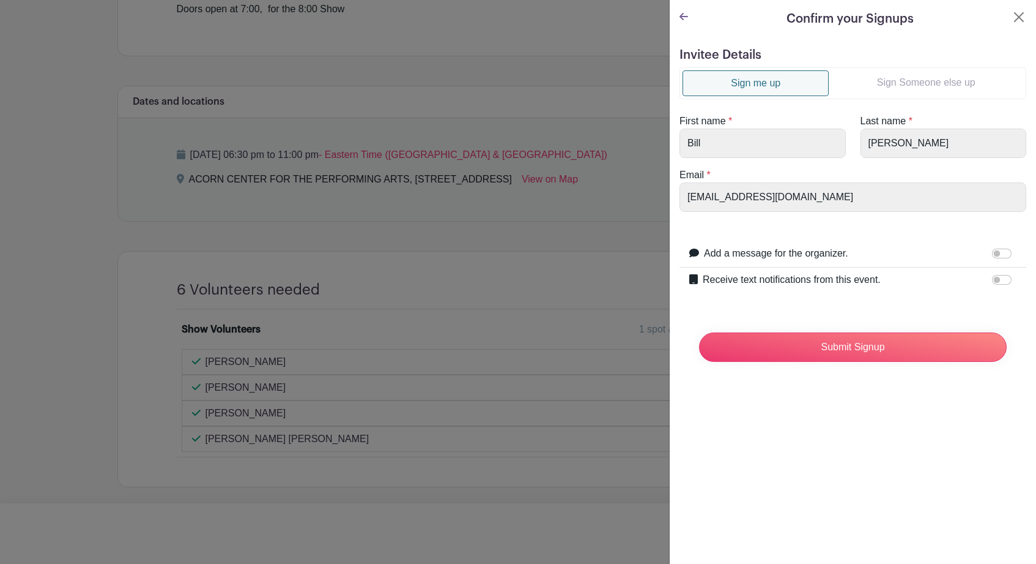
click at [909, 81] on link "Sign Someone else up" at bounding box center [926, 82] width 195 height 24
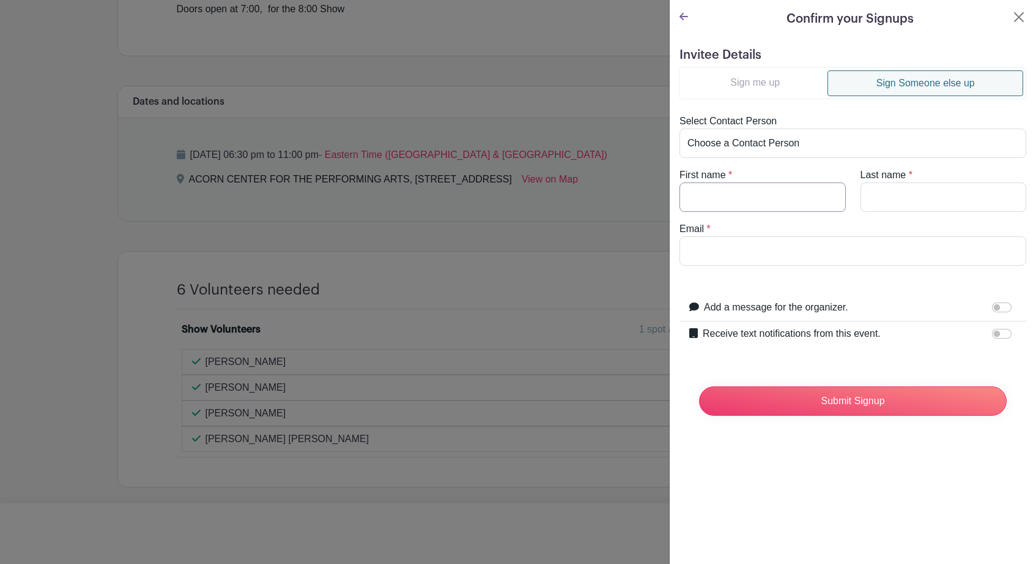
click at [792, 196] on input "First name" at bounding box center [763, 196] width 166 height 29
type input "Rasa"
click at [891, 202] on input "Last name" at bounding box center [944, 196] width 166 height 29
type input "Lakas"
click at [828, 408] on input "Submit Signup" at bounding box center [853, 400] width 308 height 29
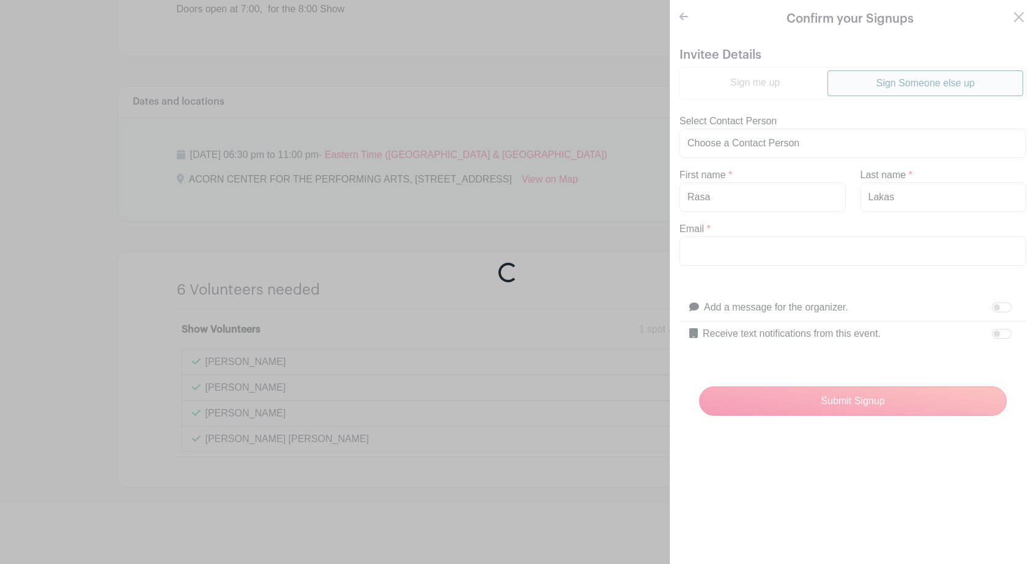
click at [810, 249] on div "Loading..." at bounding box center [518, 282] width 1036 height 564
click at [1011, 13] on div "Loading..." at bounding box center [518, 282] width 1036 height 564
click at [685, 16] on div "Loading..." at bounding box center [518, 282] width 1036 height 564
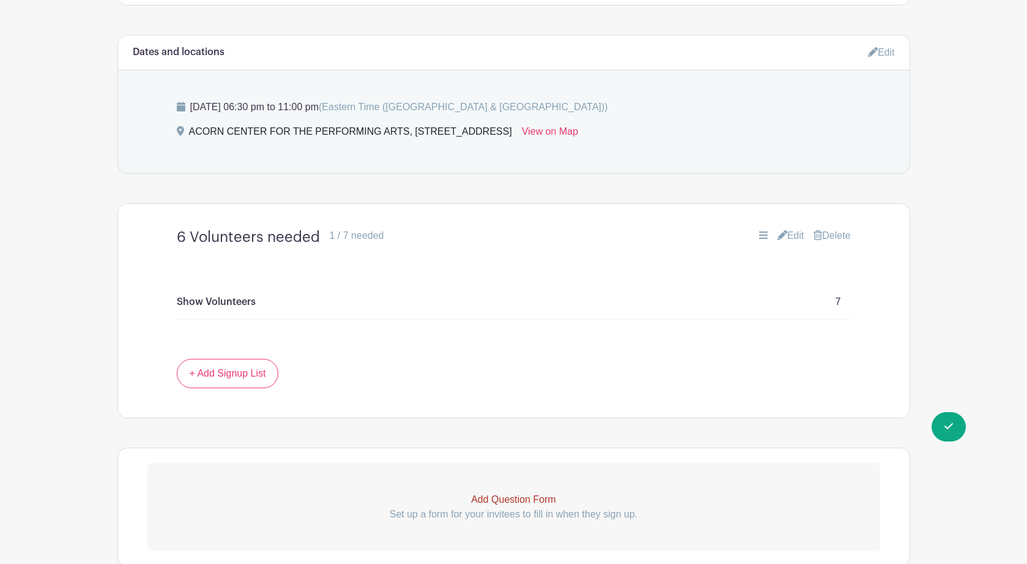
scroll to position [643, 0]
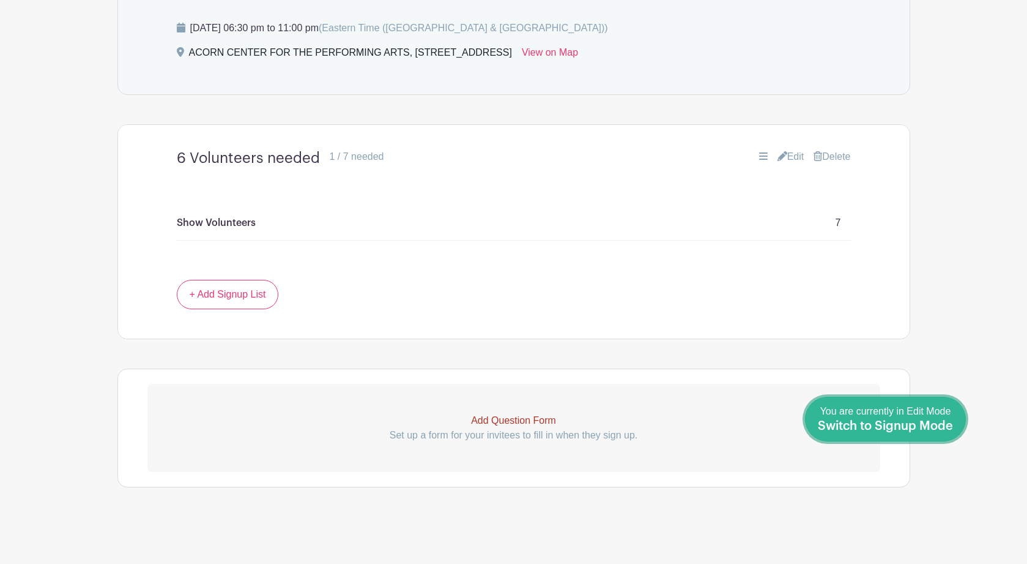
click at [934, 424] on span "Switch to Signup Mode" at bounding box center [885, 426] width 135 height 12
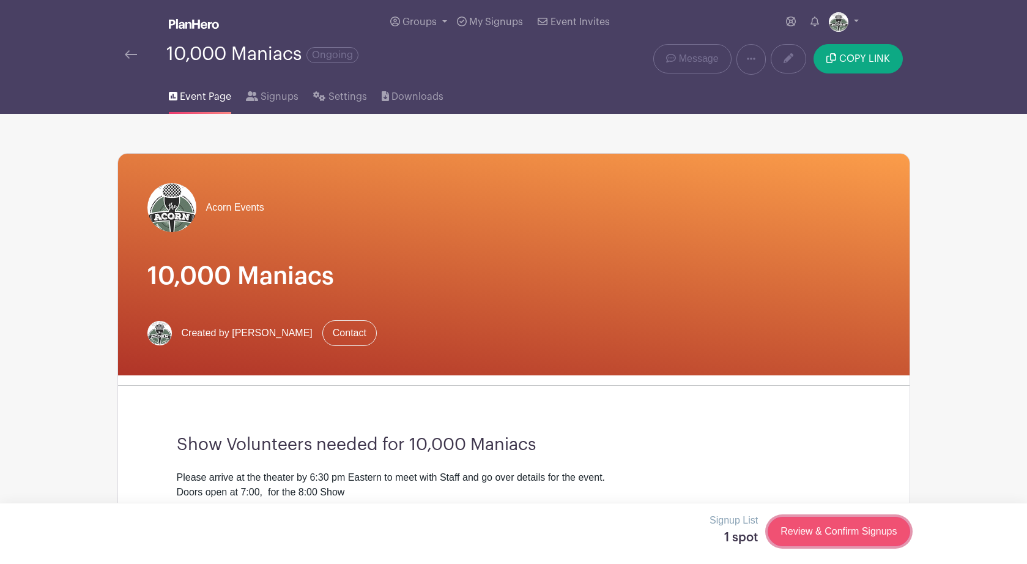
click at [847, 532] on link "Review & Confirm Signups" at bounding box center [839, 530] width 142 height 29
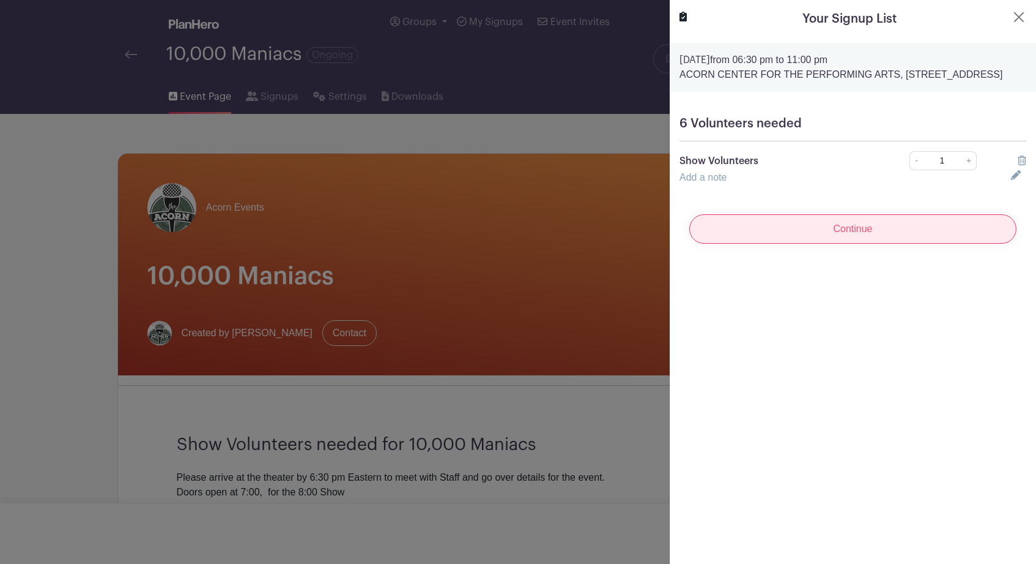
click at [854, 244] on input "Continue" at bounding box center [853, 228] width 327 height 29
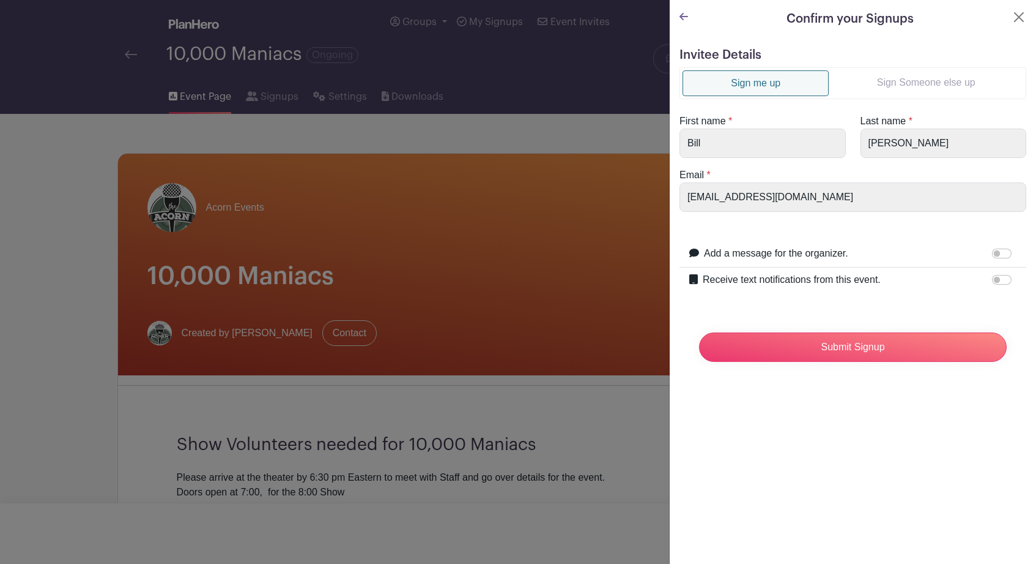
click at [907, 80] on link "Sign Someone else up" at bounding box center [926, 82] width 195 height 24
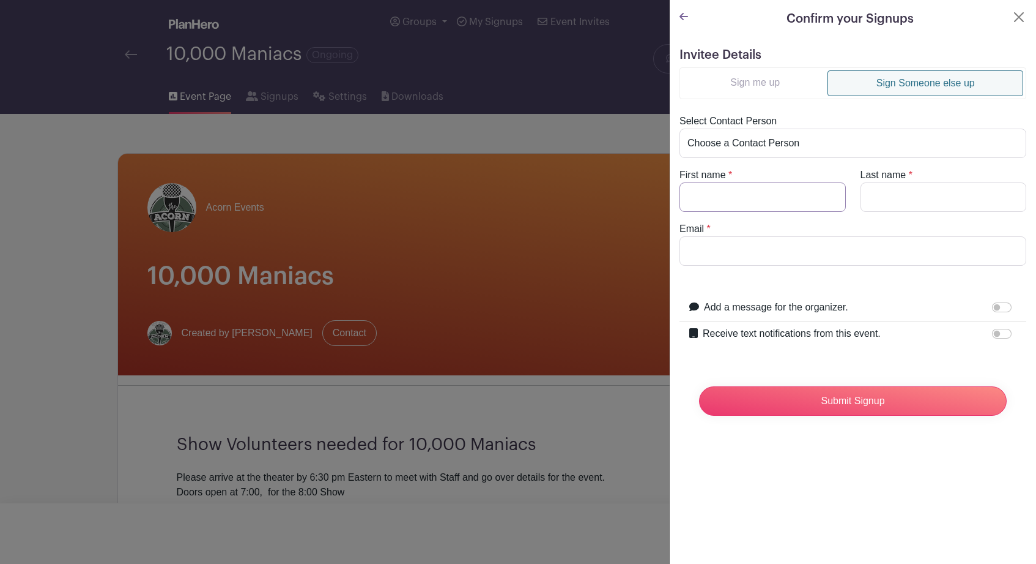
click at [768, 196] on input "First name" at bounding box center [763, 196] width 166 height 29
type input "Rasa"
click at [874, 198] on input "Last name" at bounding box center [944, 196] width 166 height 29
type input "Lakas"
click at [817, 250] on input "Email" at bounding box center [853, 250] width 347 height 29
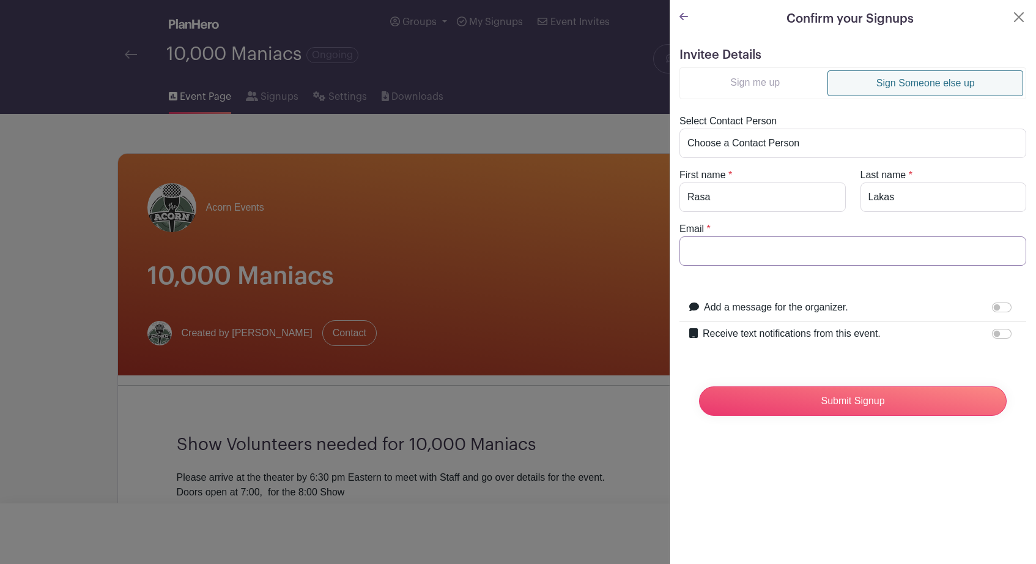
paste input "[EMAIL_ADDRESS][DOMAIN_NAME]"
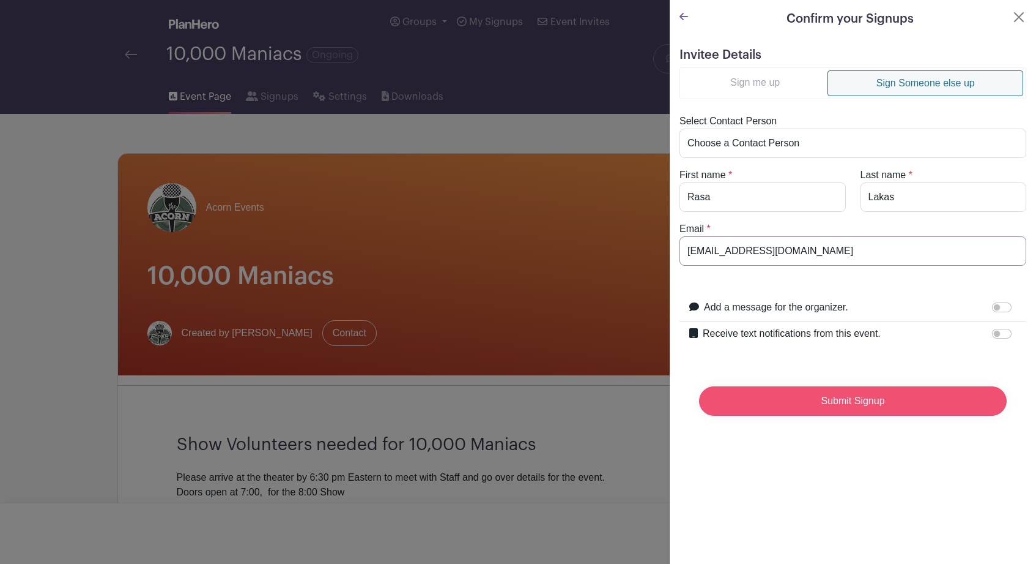
type input "[EMAIL_ADDRESS][DOMAIN_NAME]"
click at [837, 406] on input "Submit Signup" at bounding box center [853, 400] width 308 height 29
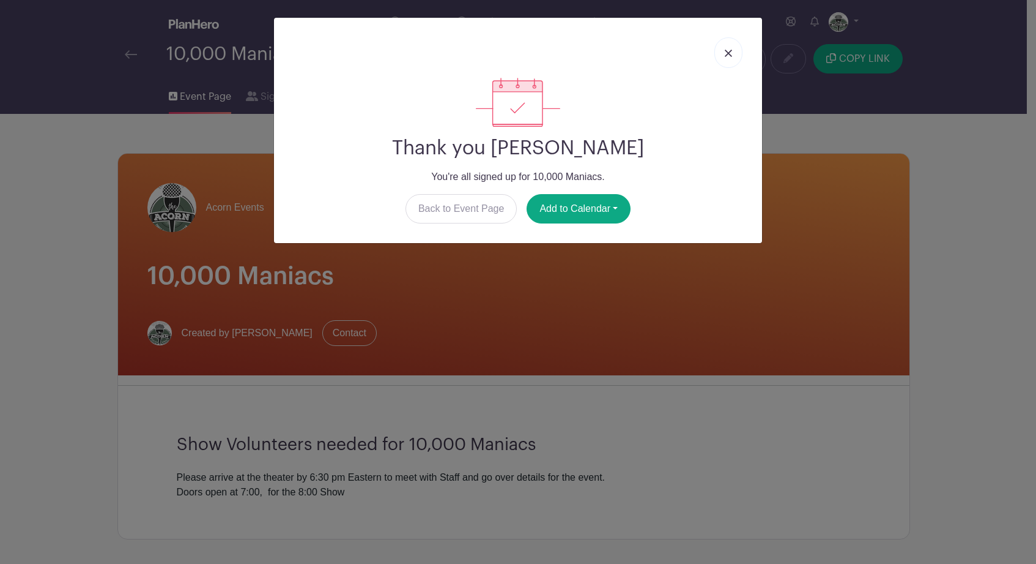
click at [729, 53] on img at bounding box center [728, 53] width 7 height 7
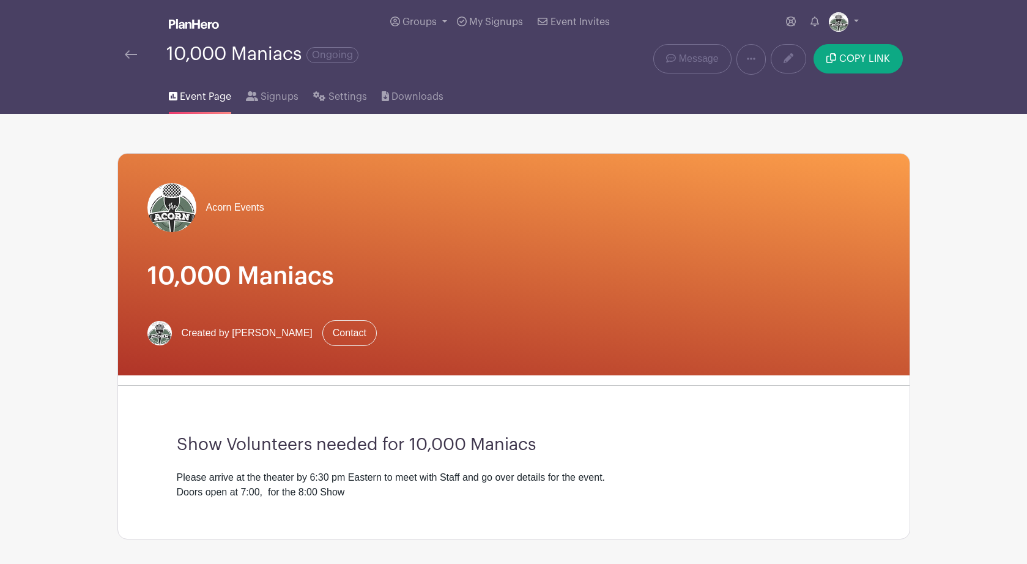
click at [130, 59] on img at bounding box center [131, 54] width 12 height 9
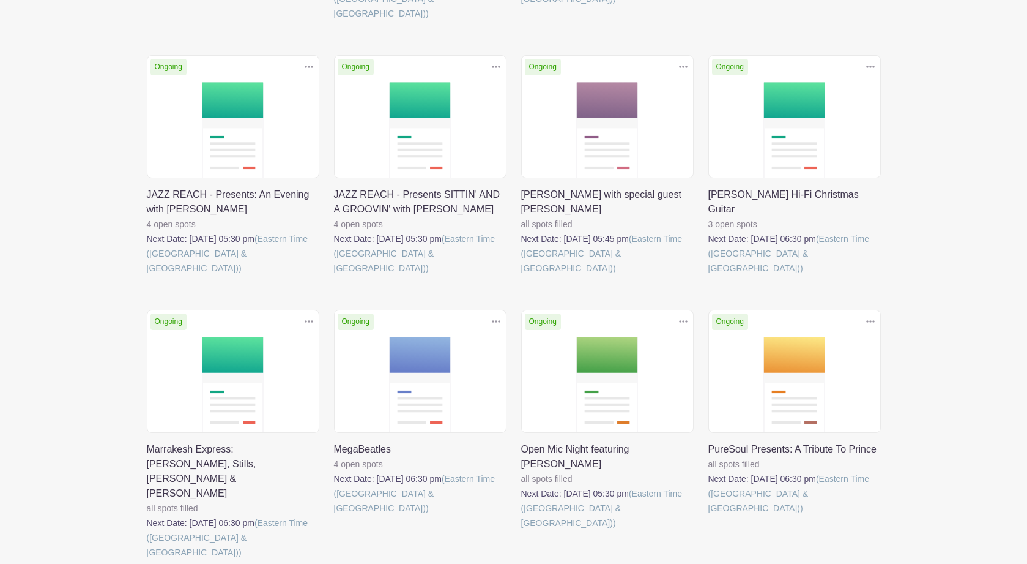
scroll to position [698, 0]
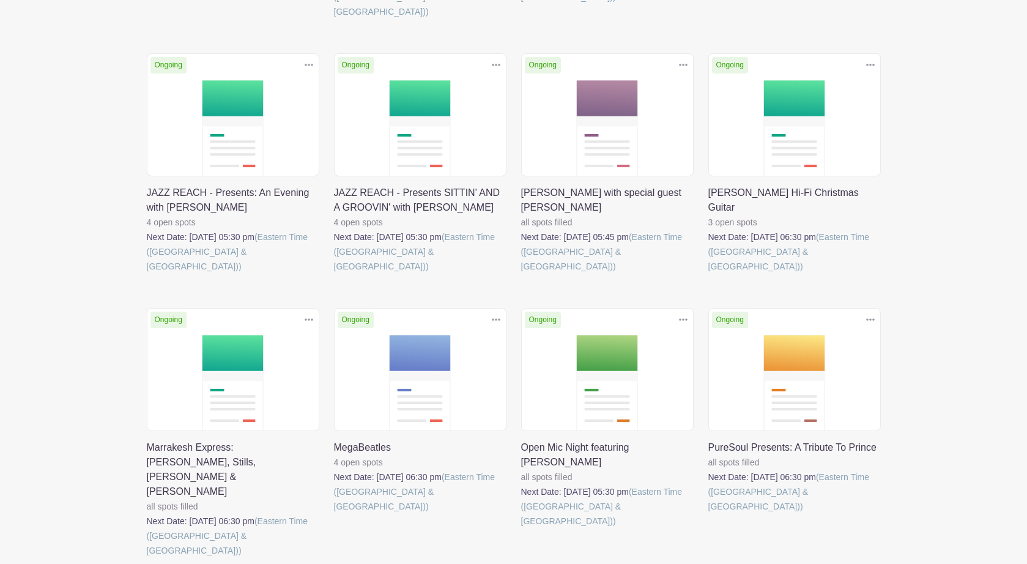
click at [709, 274] on link at bounding box center [709, 274] width 0 height 0
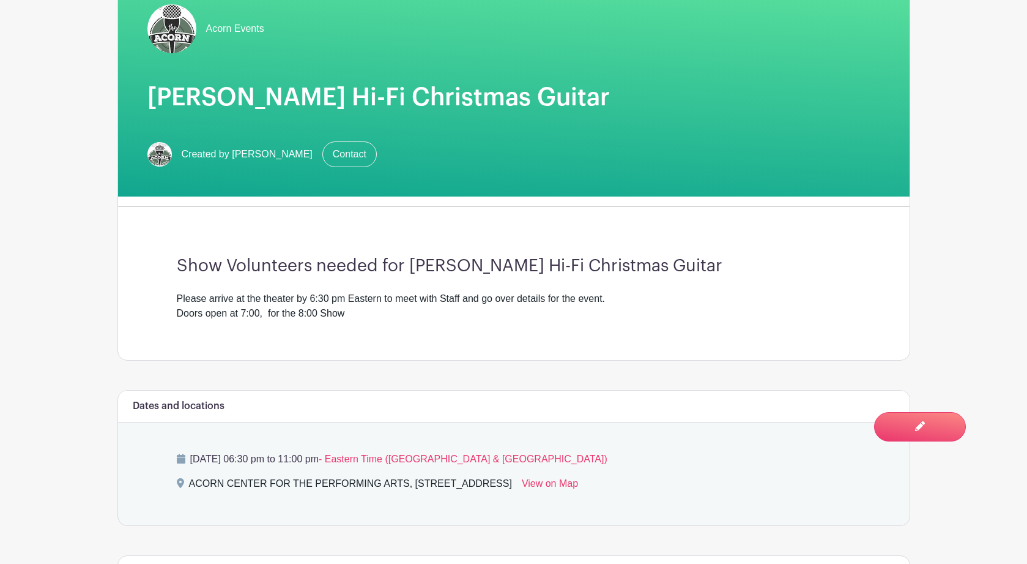
scroll to position [433, 0]
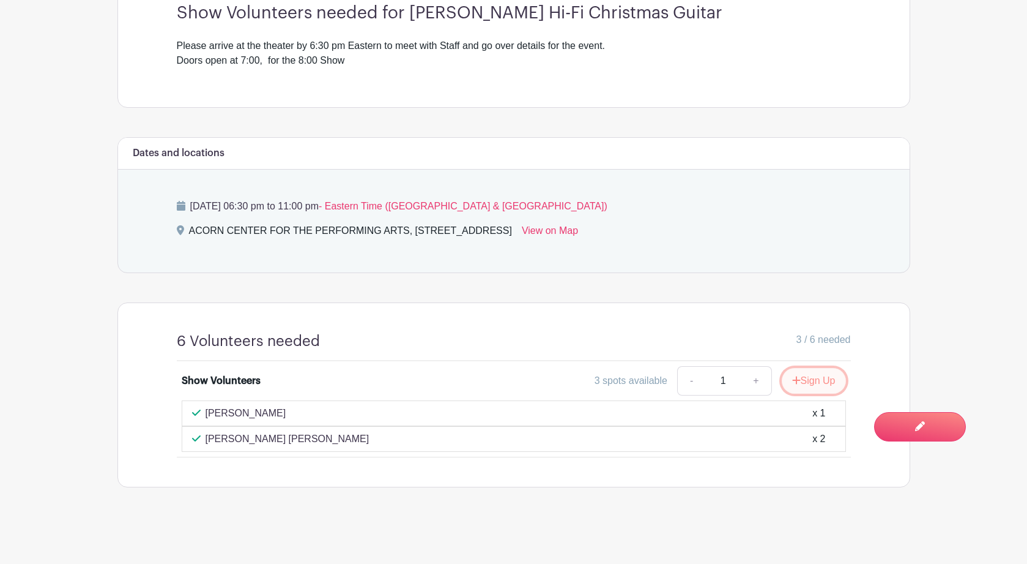
click at [816, 380] on button "Sign Up" at bounding box center [814, 381] width 64 height 26
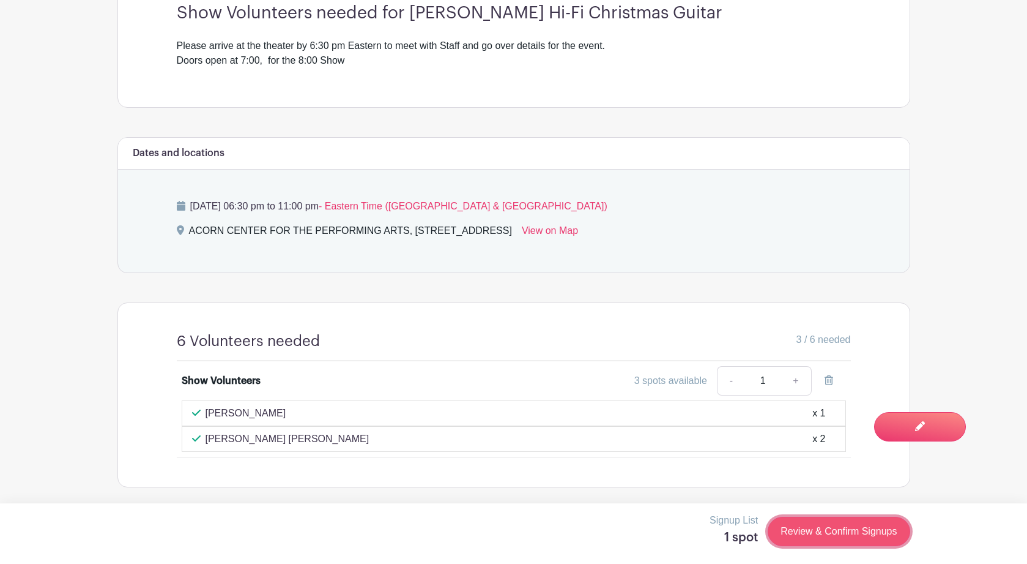
click at [828, 534] on link "Review & Confirm Signups" at bounding box center [839, 530] width 142 height 29
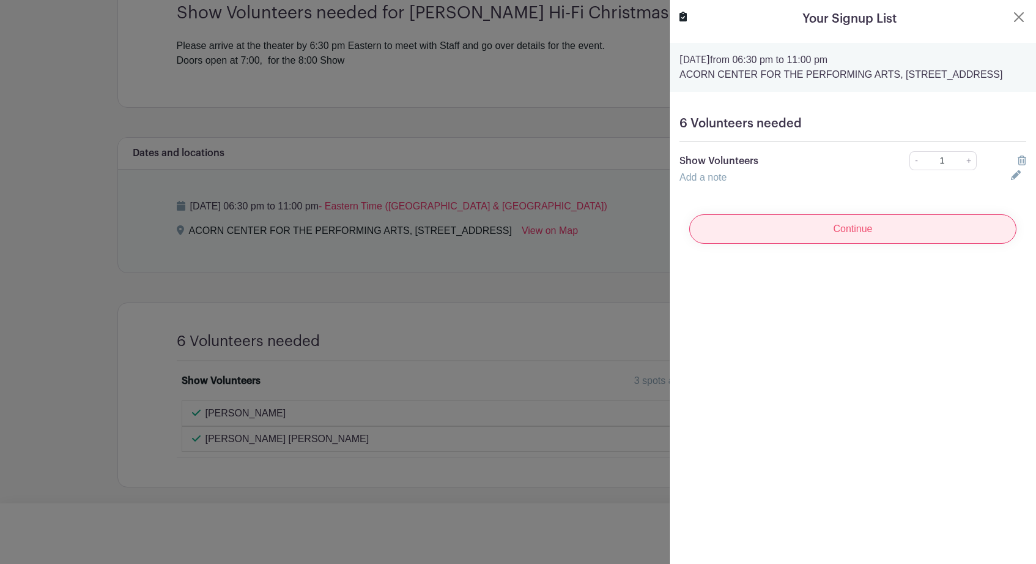
click at [841, 244] on input "Continue" at bounding box center [853, 228] width 327 height 29
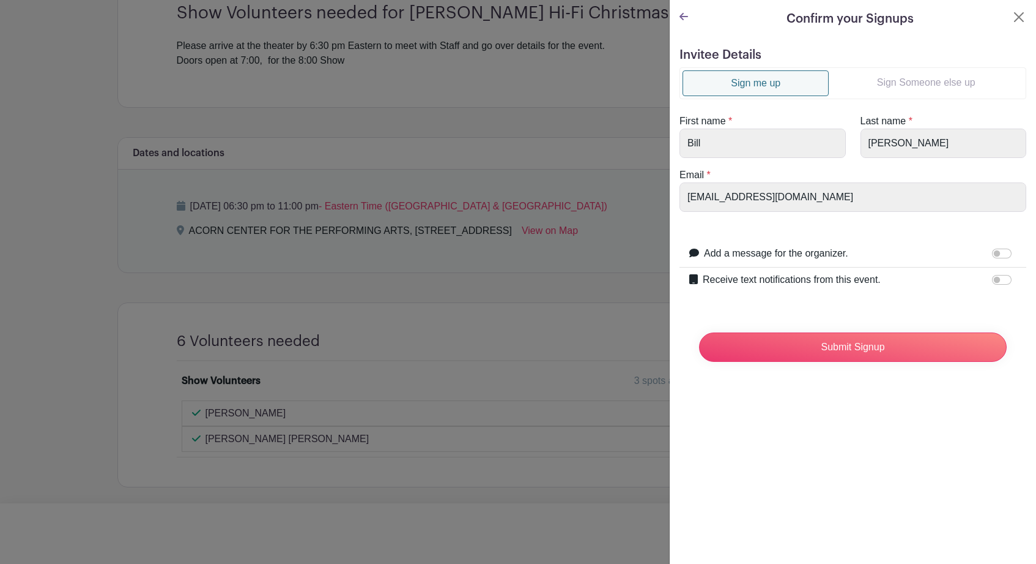
click at [912, 81] on link "Sign Someone else up" at bounding box center [926, 82] width 195 height 24
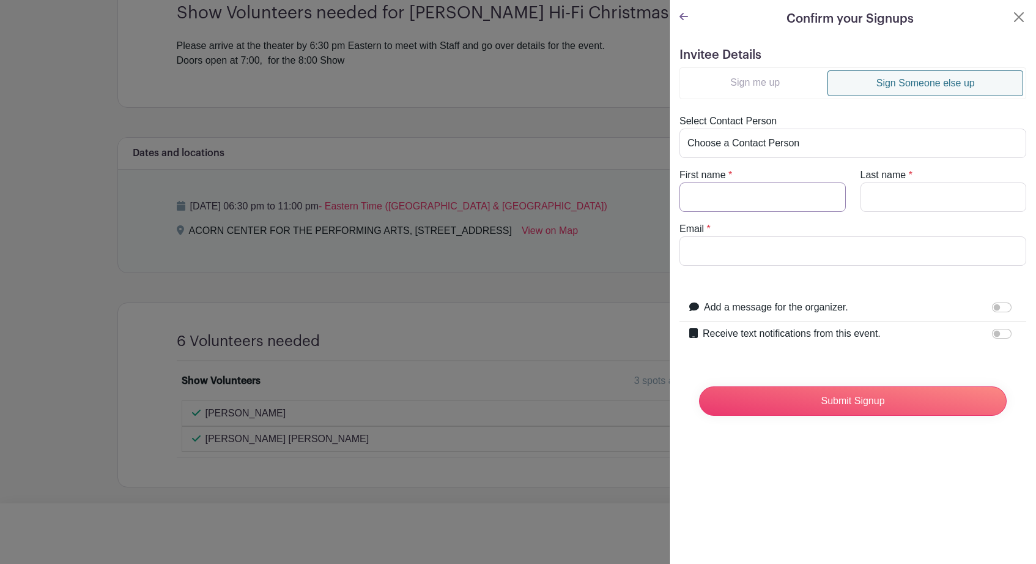
click at [745, 204] on input "First name" at bounding box center [763, 196] width 166 height 29
type input "Rasa"
click at [904, 201] on input "Last name" at bounding box center [944, 196] width 166 height 29
type input "Lakas"
click at [874, 258] on input "Email" at bounding box center [853, 250] width 347 height 29
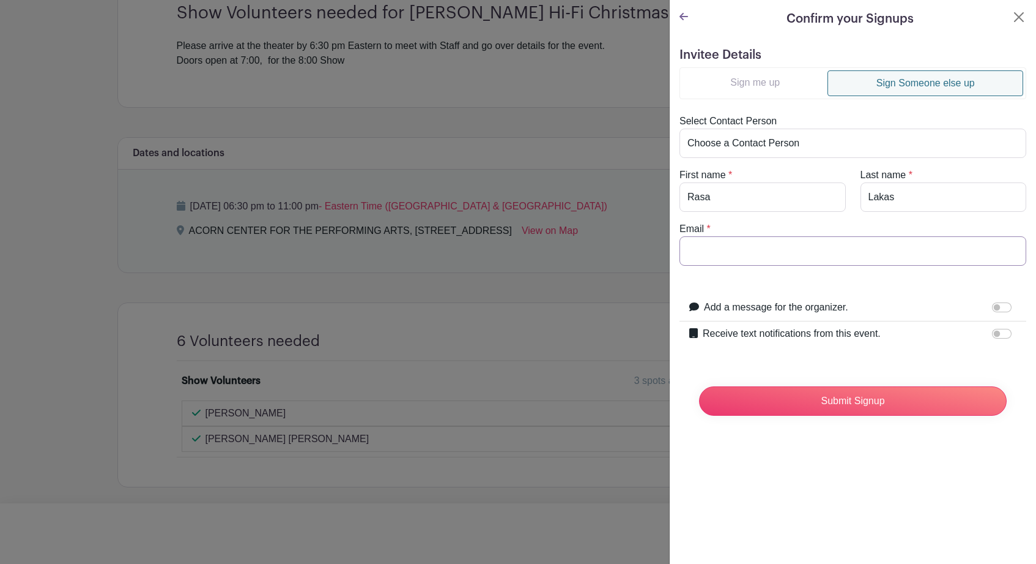
paste input "[EMAIL_ADDRESS][DOMAIN_NAME]"
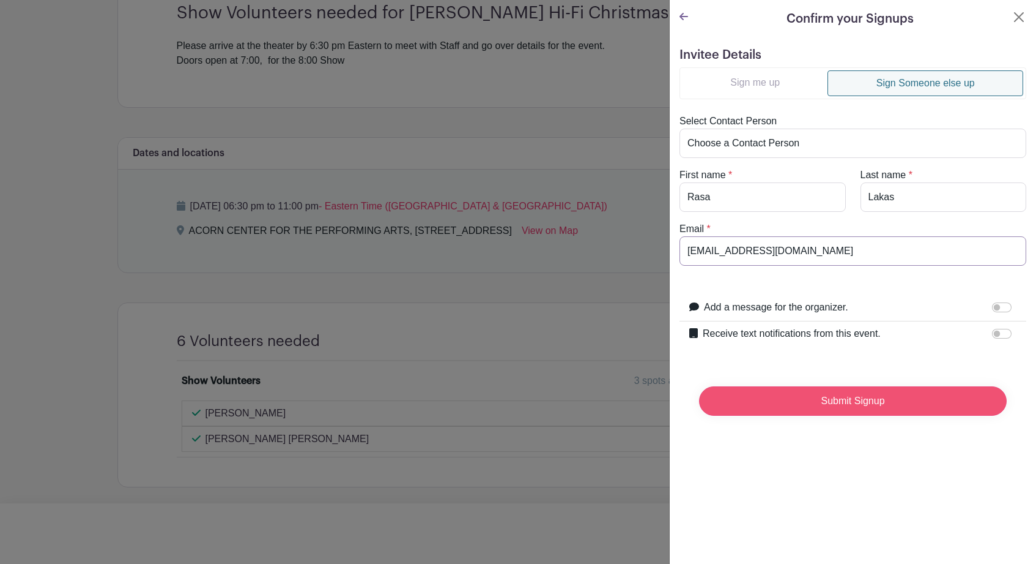
type input "[EMAIL_ADDRESS][DOMAIN_NAME]"
click at [846, 403] on input "Submit Signup" at bounding box center [853, 400] width 308 height 29
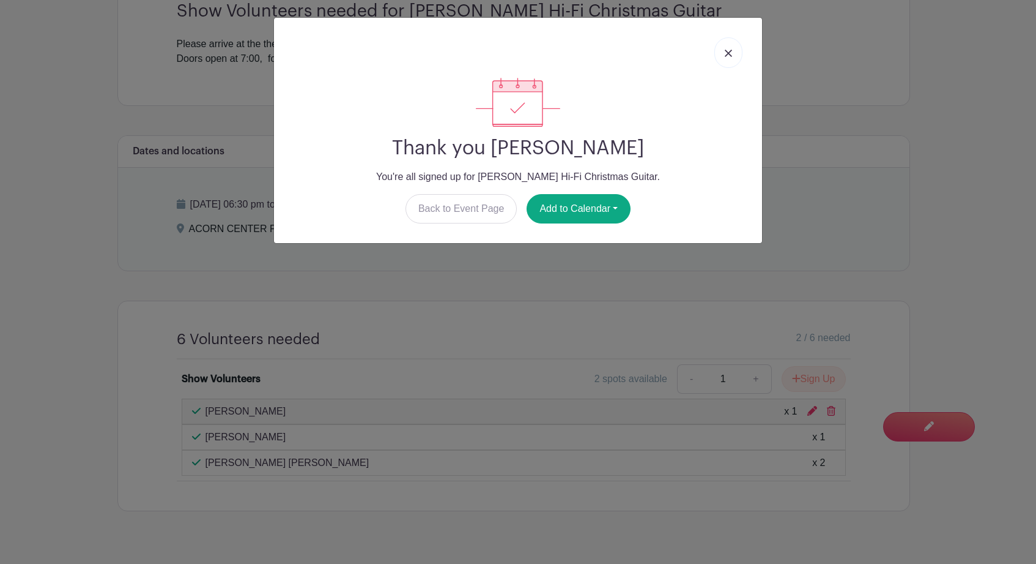
click at [732, 56] on img at bounding box center [728, 53] width 7 height 7
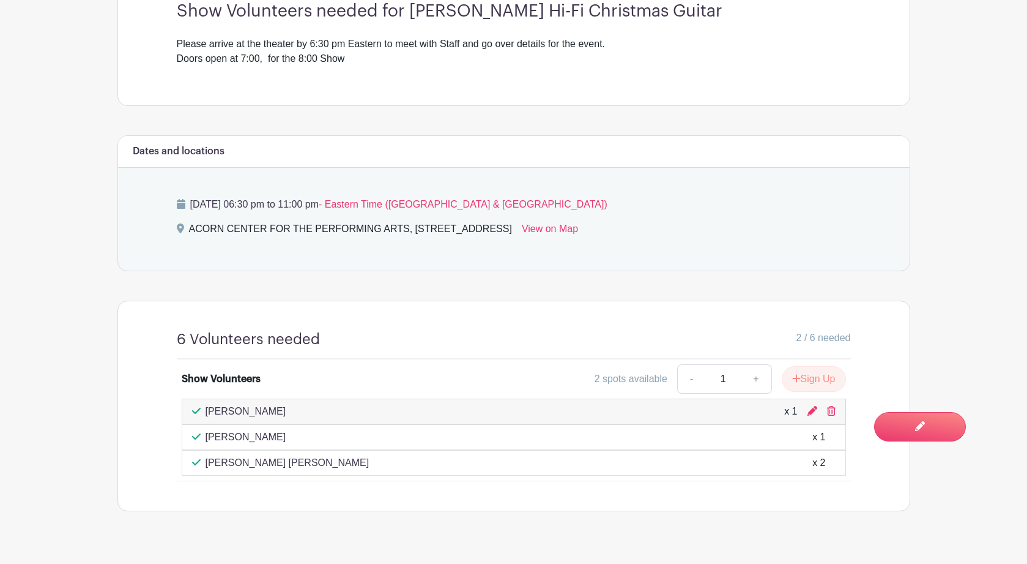
click at [948, 338] on main "Groups All Groups Acorn Events My Signups Event Invites My account Logout [PERS…" at bounding box center [513, 77] width 1027 height 1021
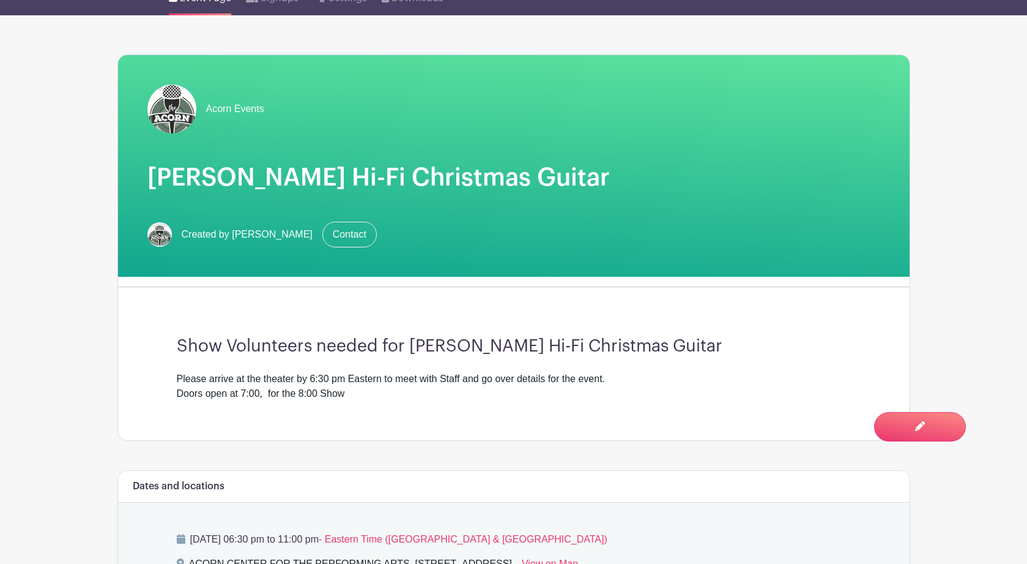
scroll to position [0, 0]
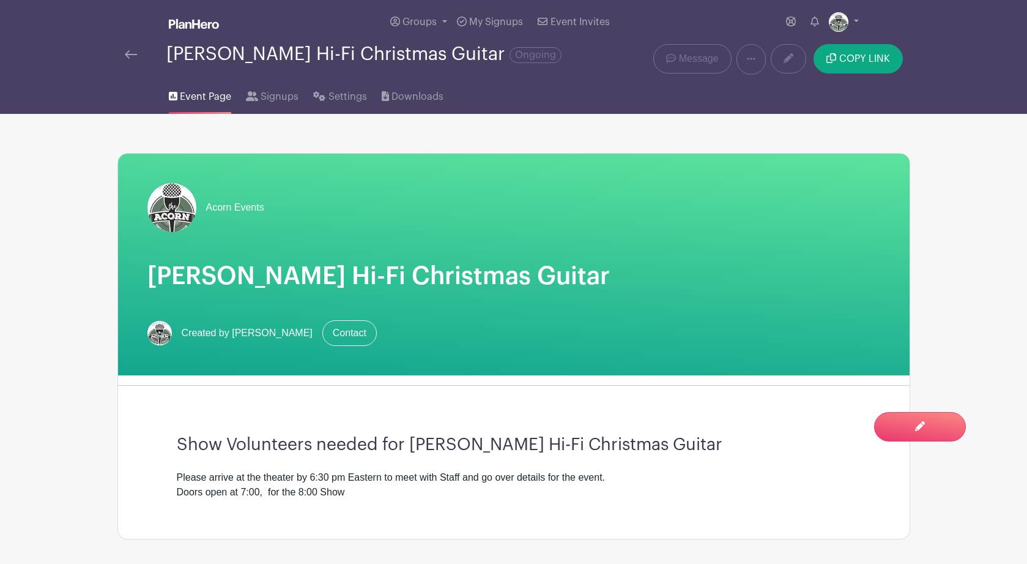
click at [127, 58] on img at bounding box center [131, 54] width 12 height 9
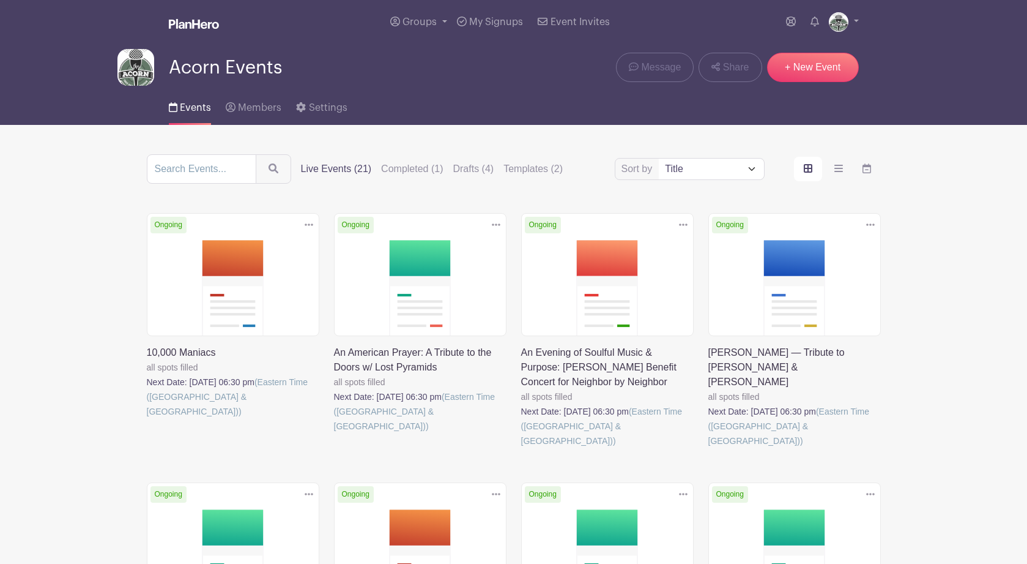
click at [147, 419] on link at bounding box center [147, 419] width 0 height 0
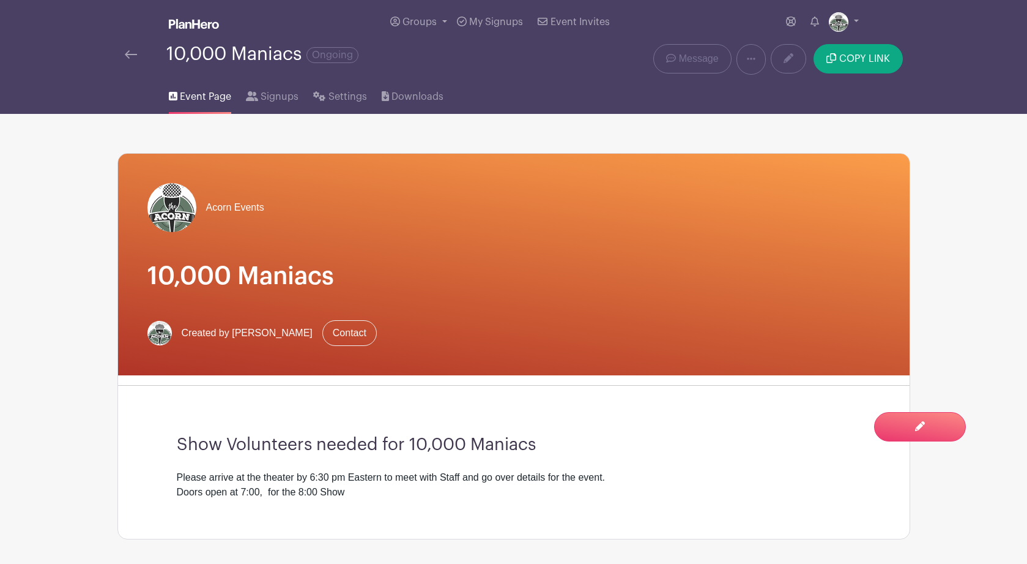
click at [122, 53] on div "10,000 Maniacs Ongoing" at bounding box center [348, 59] width 463 height 31
click at [126, 59] on img at bounding box center [131, 54] width 12 height 9
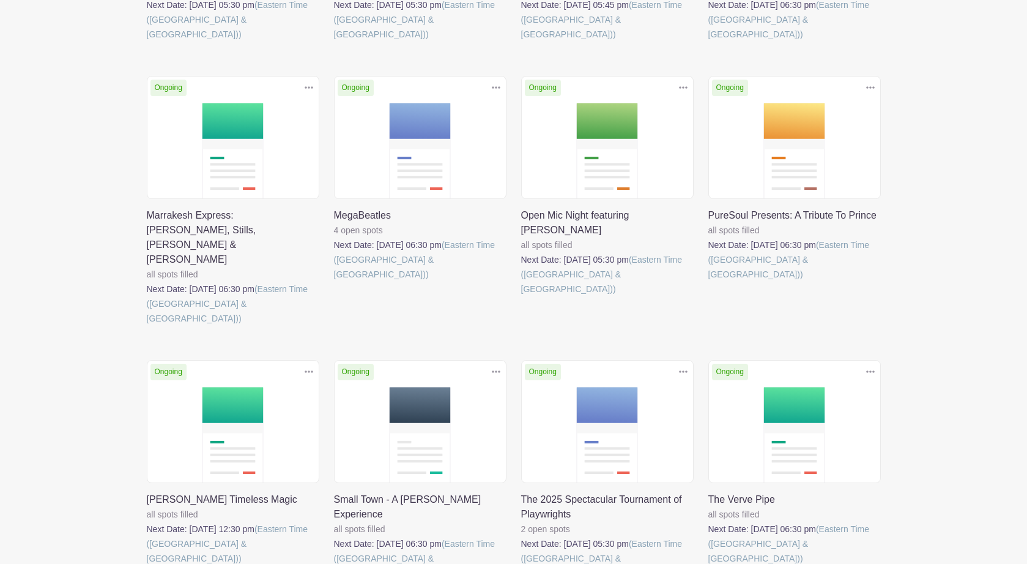
scroll to position [931, 0]
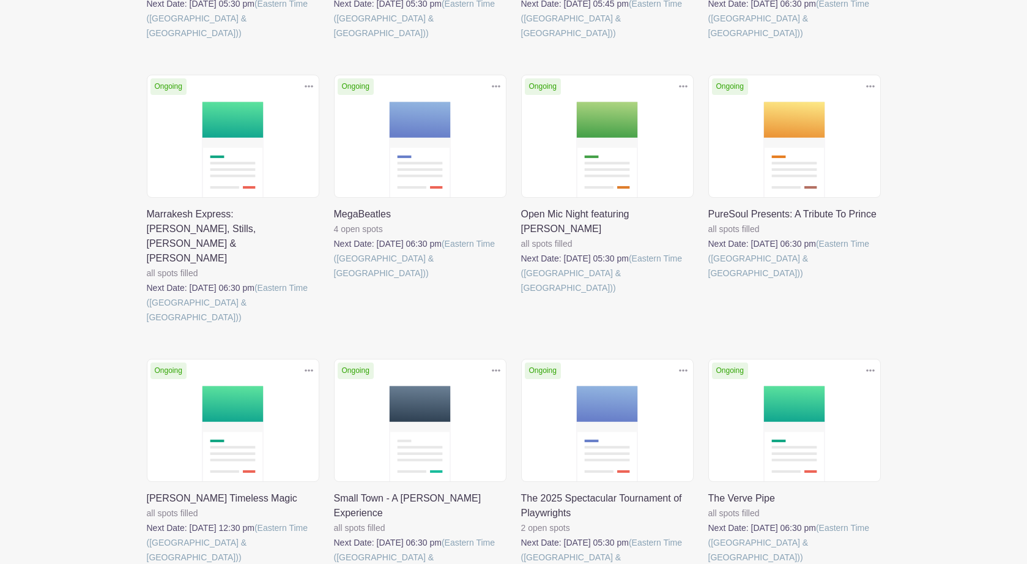
click at [709, 563] on link at bounding box center [709, 564] width 0 height 0
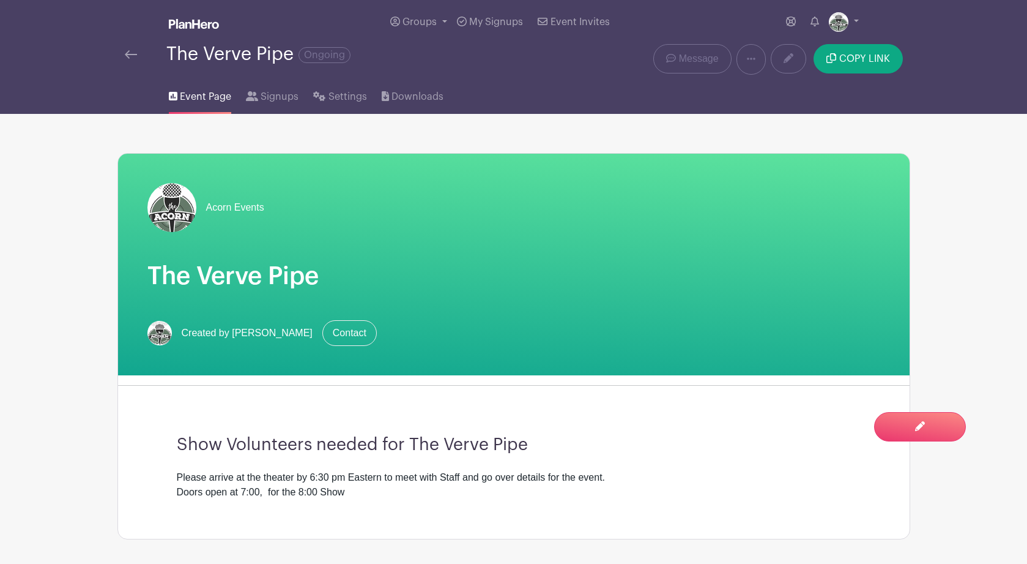
click at [129, 54] on img at bounding box center [131, 54] width 12 height 9
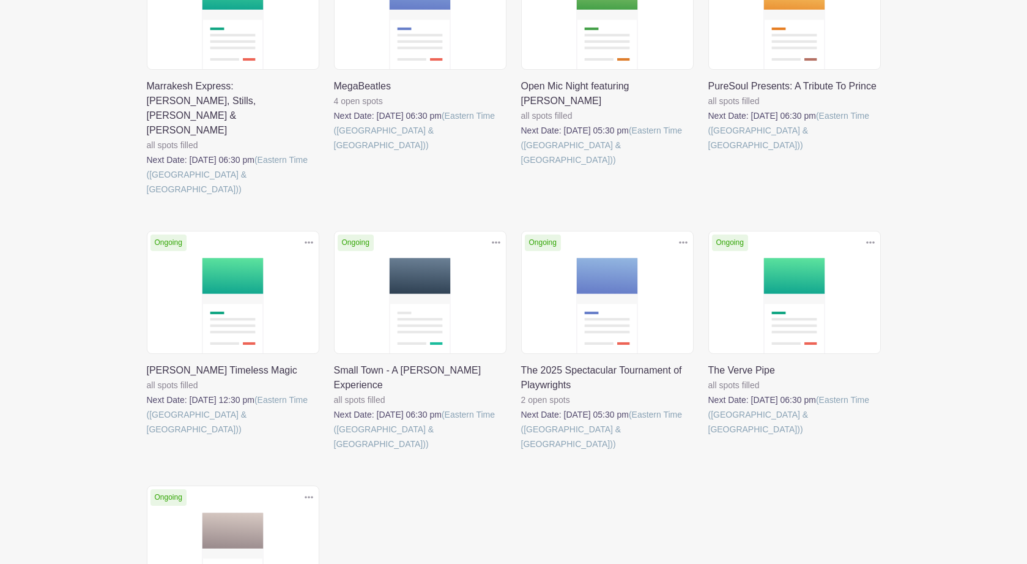
scroll to position [1064, 0]
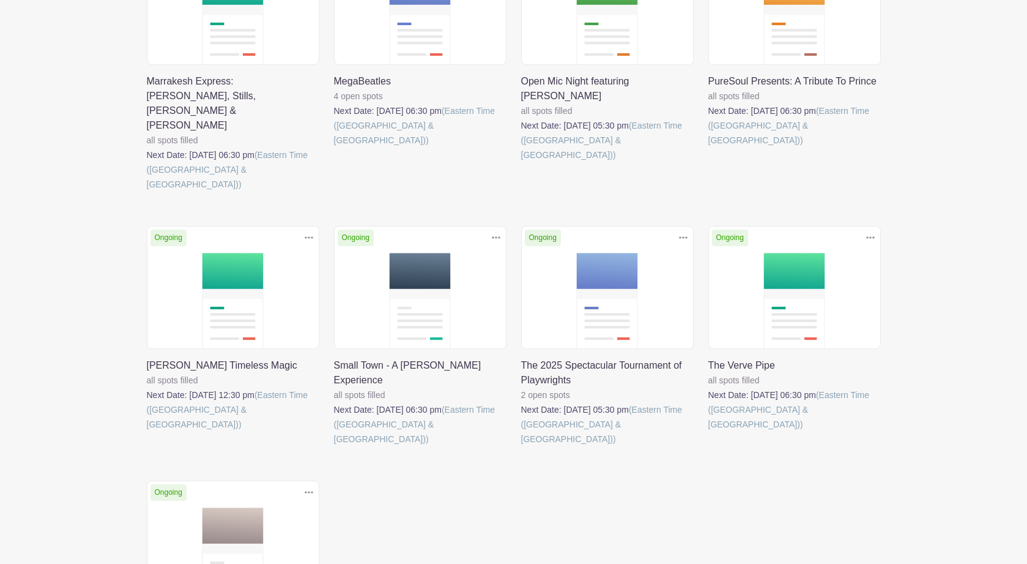
click at [147, 431] on link at bounding box center [147, 431] width 0 height 0
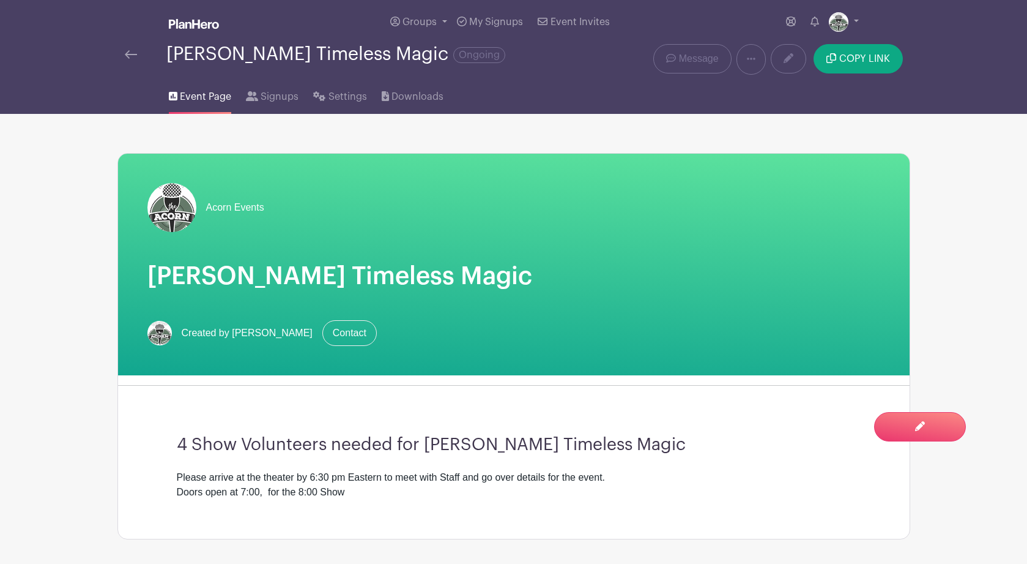
click at [129, 56] on img at bounding box center [131, 54] width 12 height 9
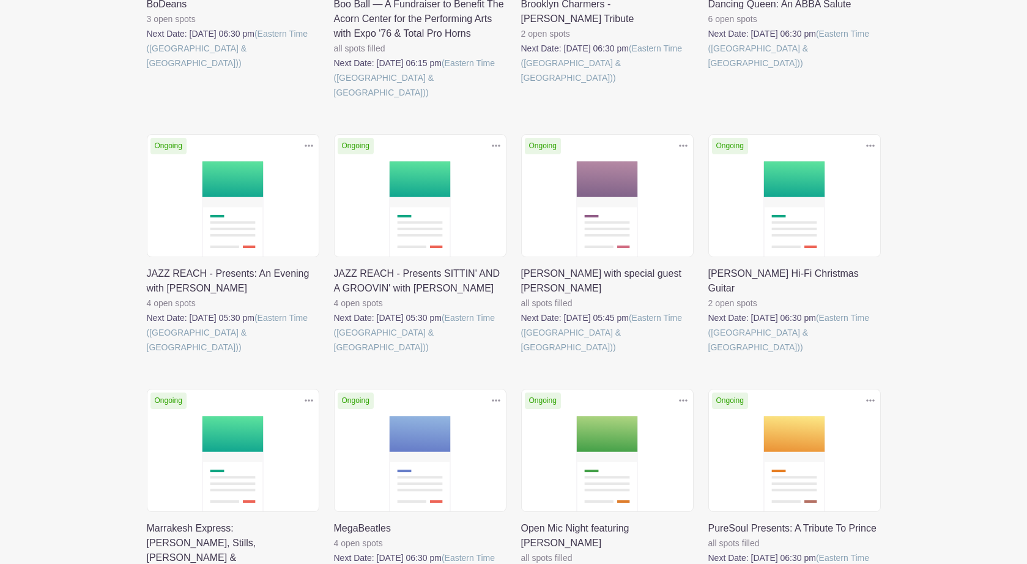
scroll to position [618, 0]
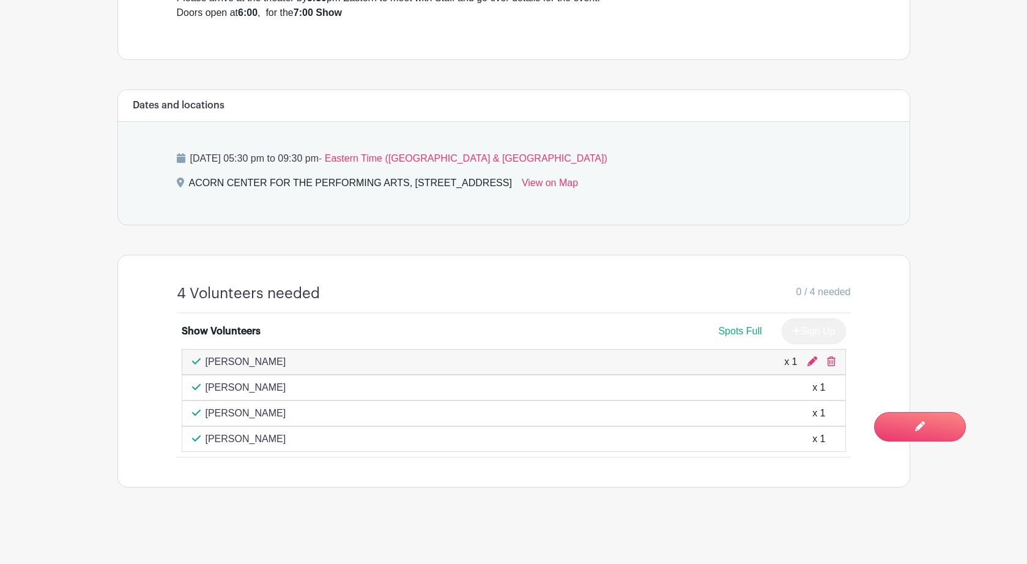
scroll to position [491, 0]
